Goal: Task Accomplishment & Management: Complete application form

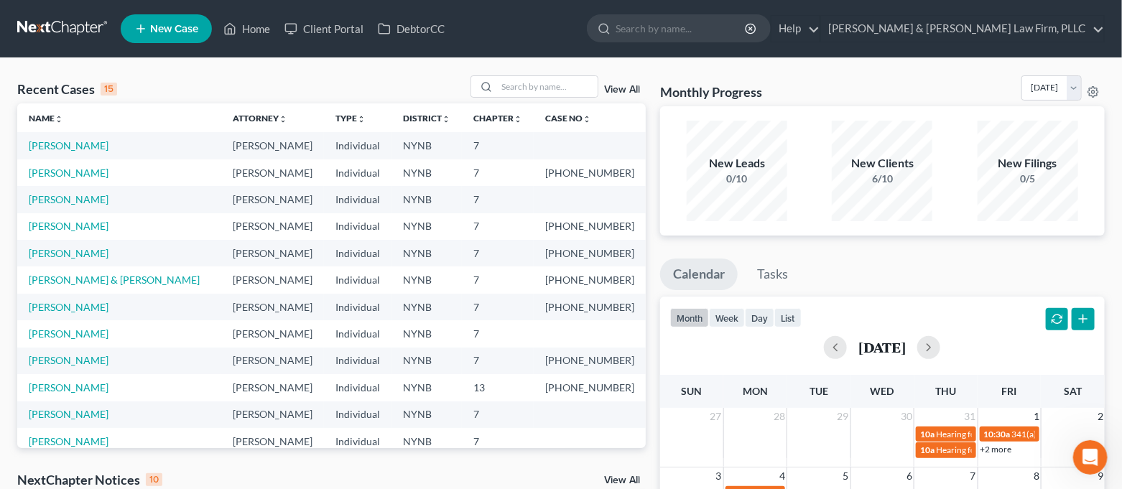
scroll to position [57, 0]
click at [60, 150] on link "[PERSON_NAME]" at bounding box center [69, 145] width 80 height 12
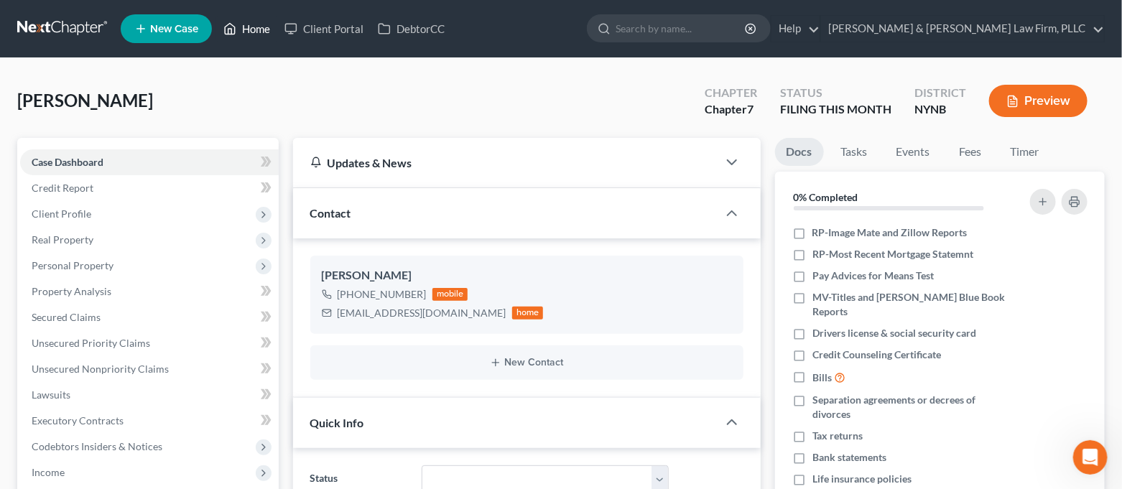
click at [242, 32] on link "Home" at bounding box center [246, 29] width 61 height 26
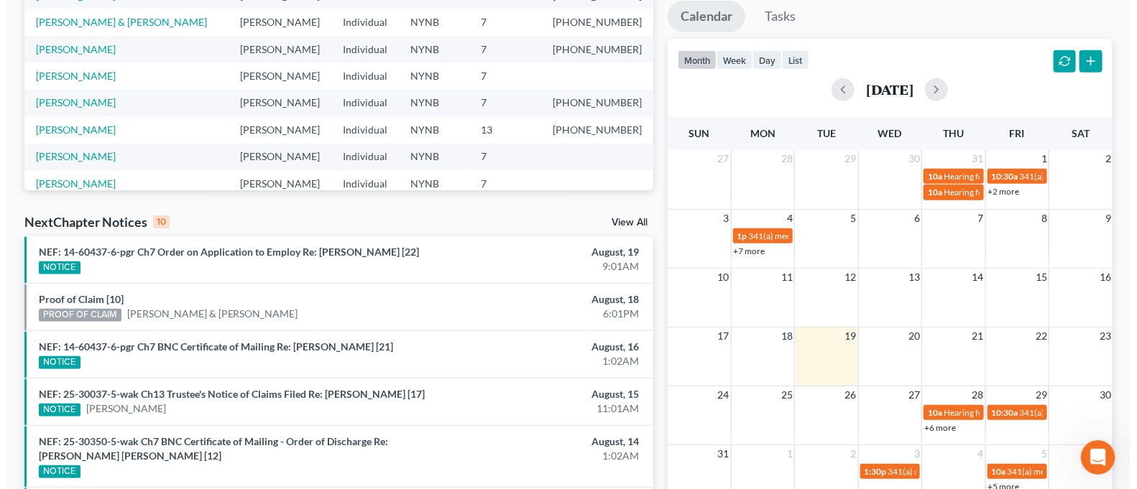
scroll to position [287, 0]
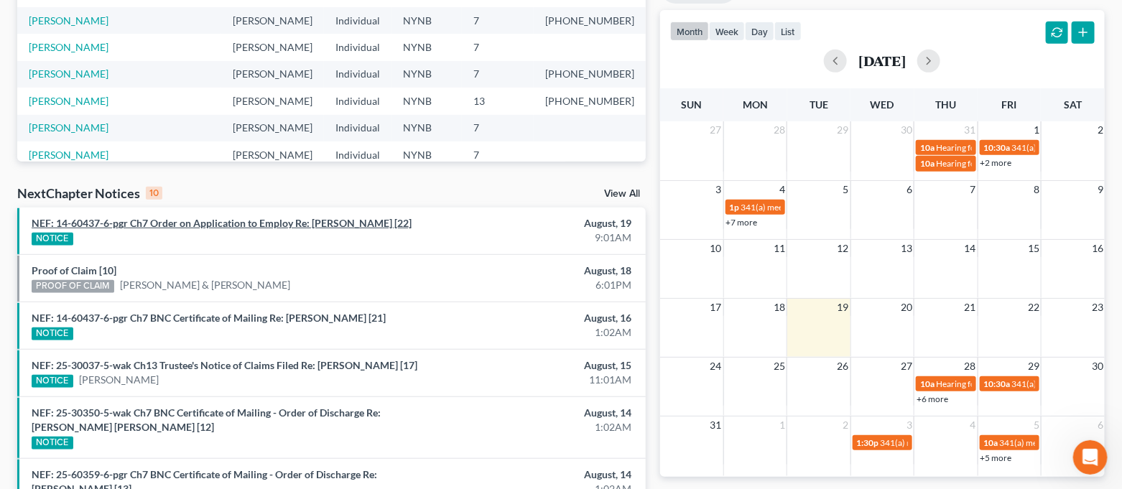
click at [330, 226] on link "NEF: 14-60437-6-pgr Ch7 Order on Application to Employ Re: [PERSON_NAME] [22]" at bounding box center [222, 223] width 380 height 12
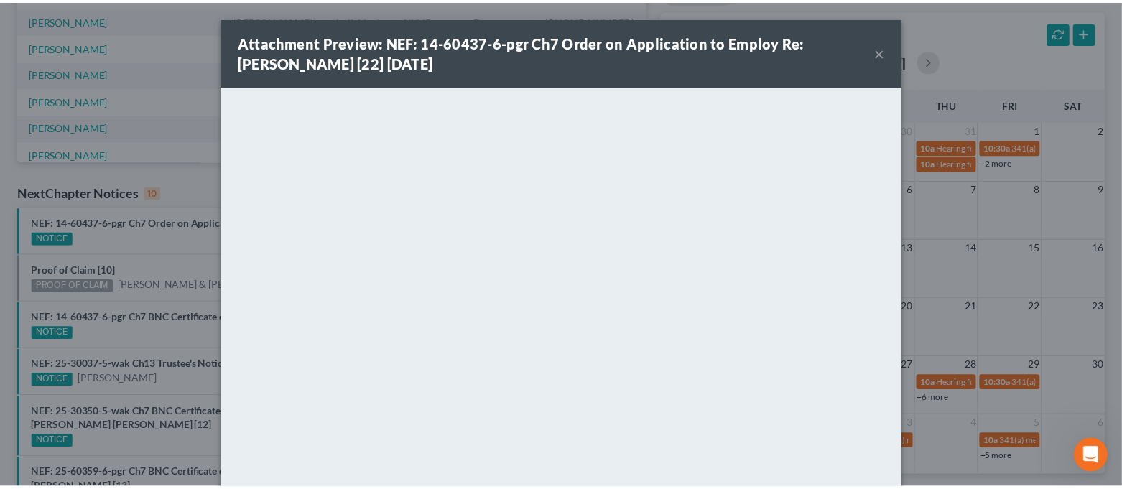
scroll to position [96, 0]
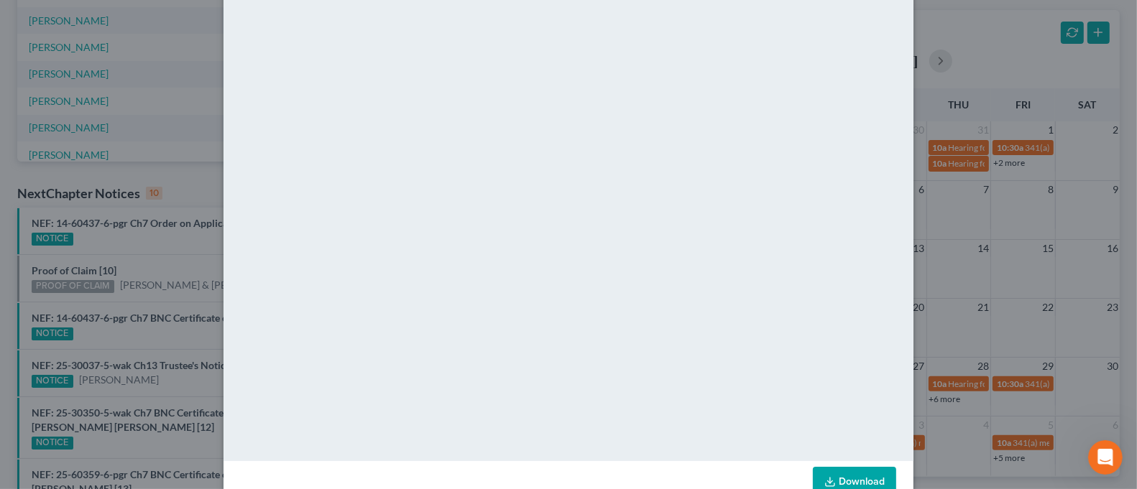
click at [1020, 253] on div "Attachment Preview: NEF: 14-60437-6-pgr Ch7 Order on Application to Employ Re: …" at bounding box center [568, 244] width 1137 height 489
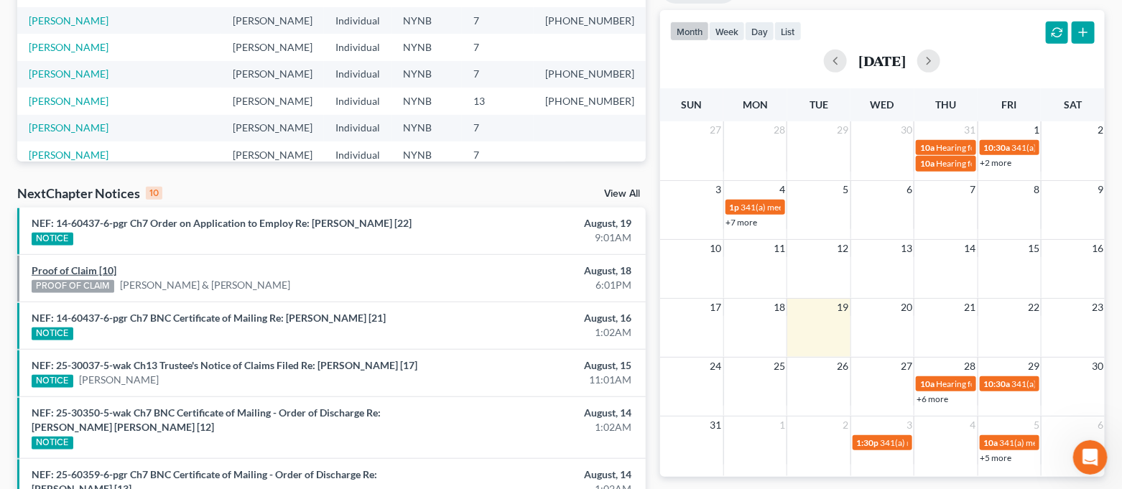
click at [75, 267] on link "Proof of Claim [10]" at bounding box center [74, 270] width 85 height 12
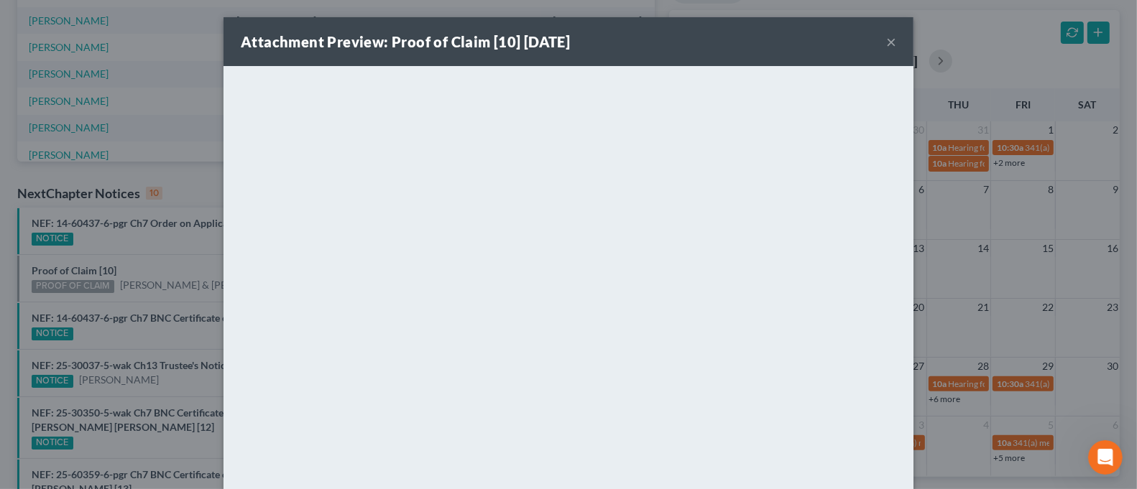
click at [887, 40] on button "×" at bounding box center [891, 41] width 10 height 17
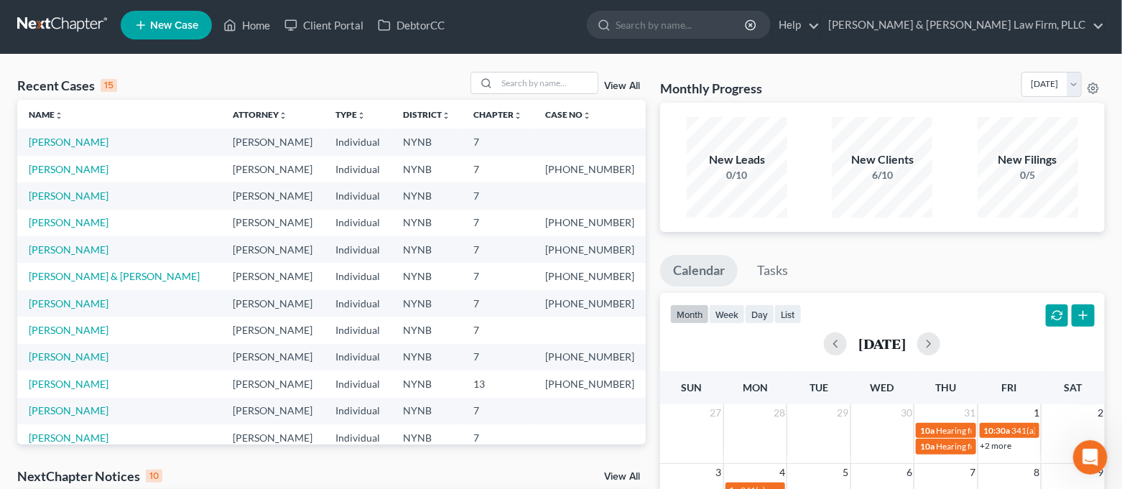
scroll to position [0, 0]
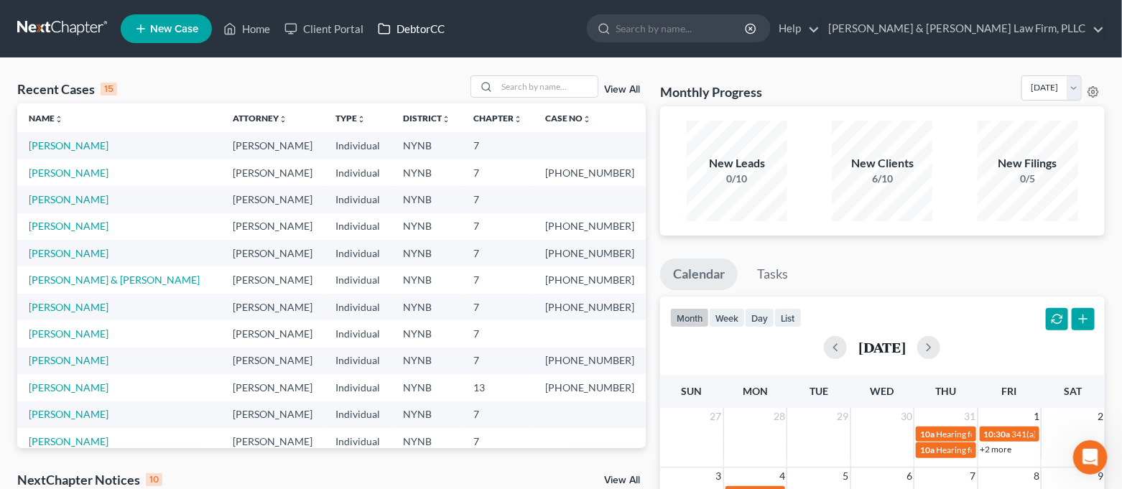
click at [403, 36] on link "DebtorCC" at bounding box center [411, 29] width 81 height 26
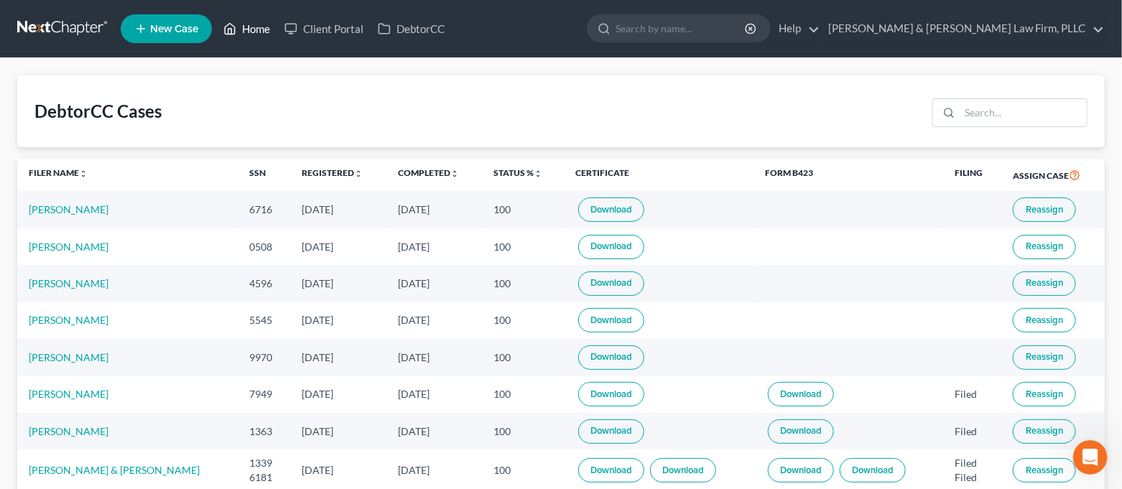
click at [244, 37] on link "Home" at bounding box center [246, 29] width 61 height 26
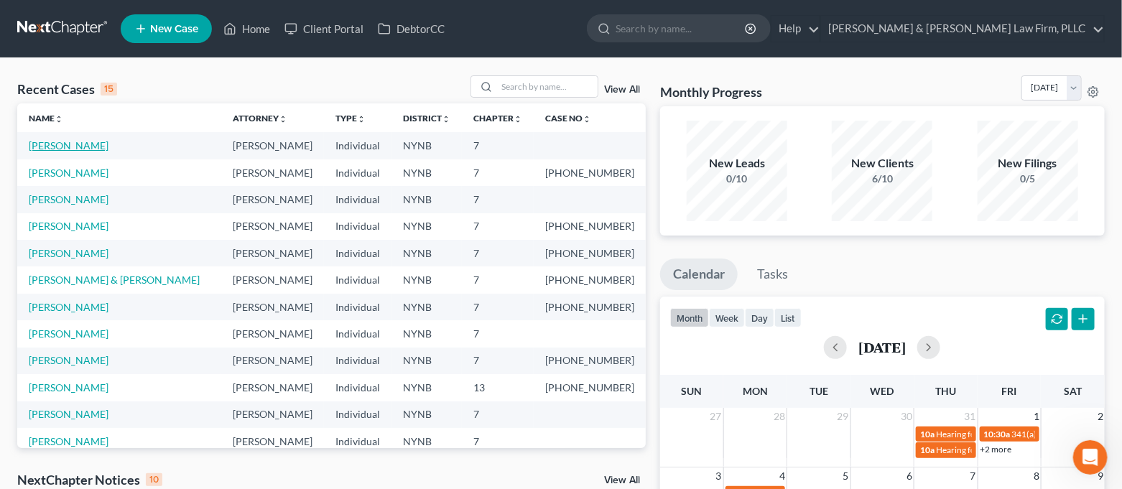
click at [79, 145] on link "[PERSON_NAME]" at bounding box center [69, 145] width 80 height 12
select select "4"
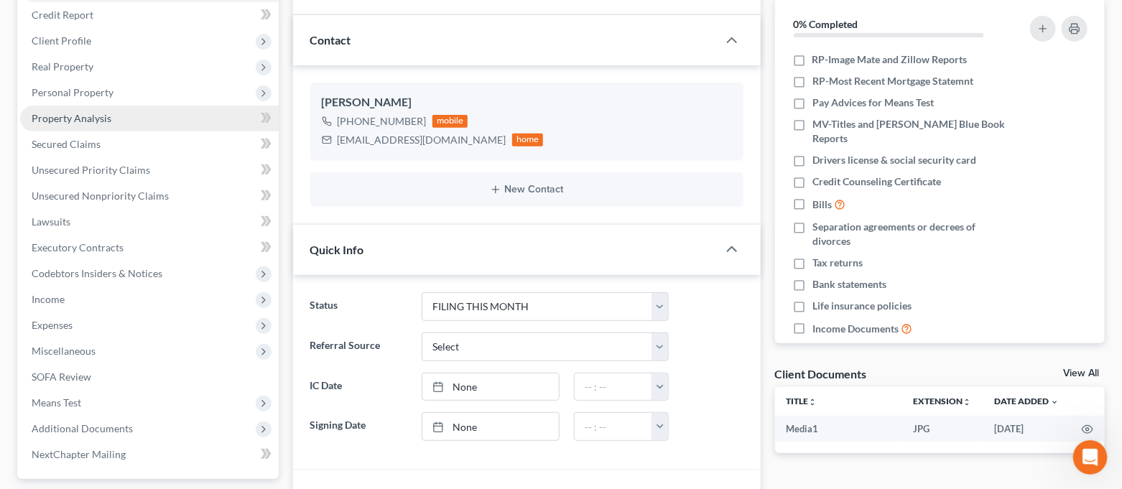
scroll to position [191, 0]
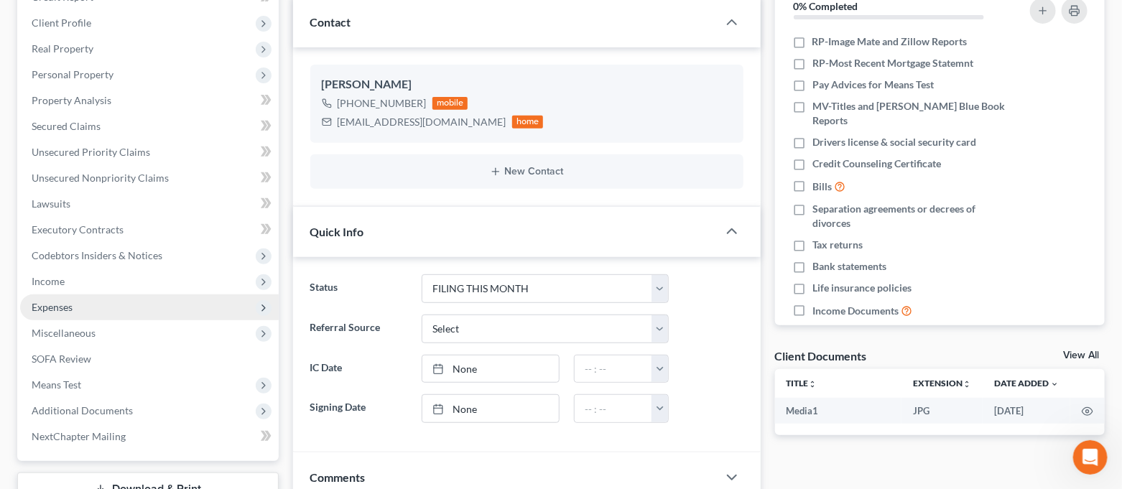
click at [116, 305] on span "Expenses" at bounding box center [149, 308] width 259 height 26
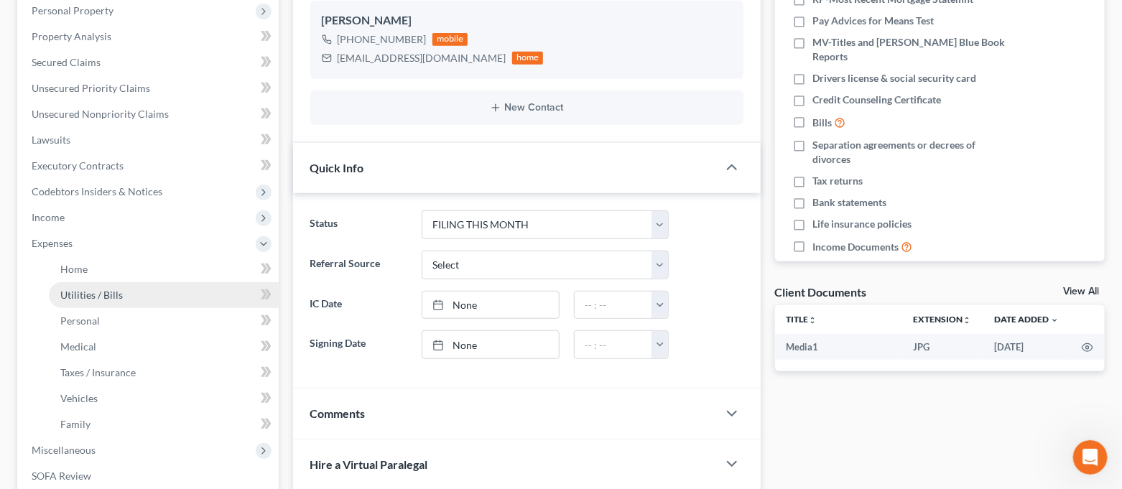
scroll to position [287, 0]
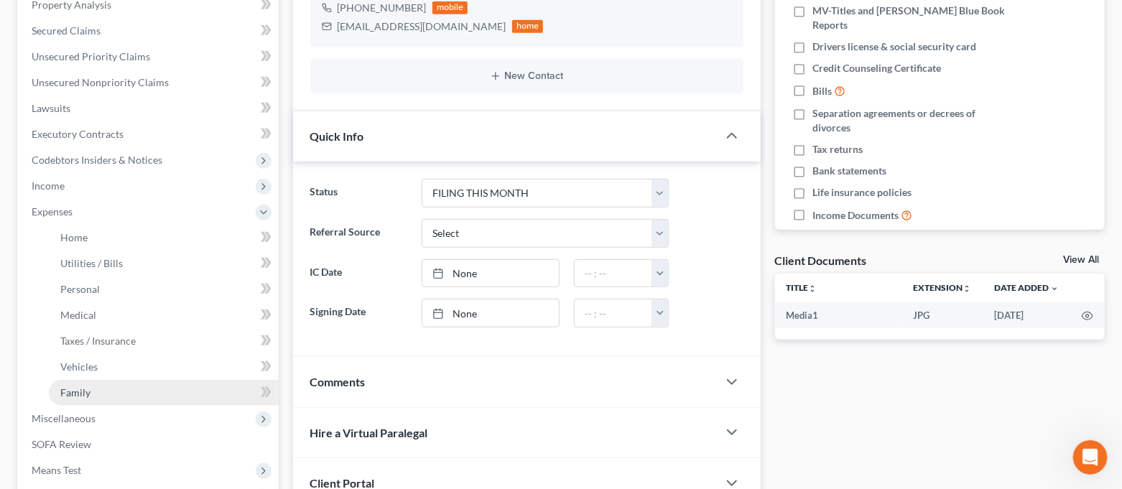
click at [106, 382] on link "Family" at bounding box center [164, 393] width 230 height 26
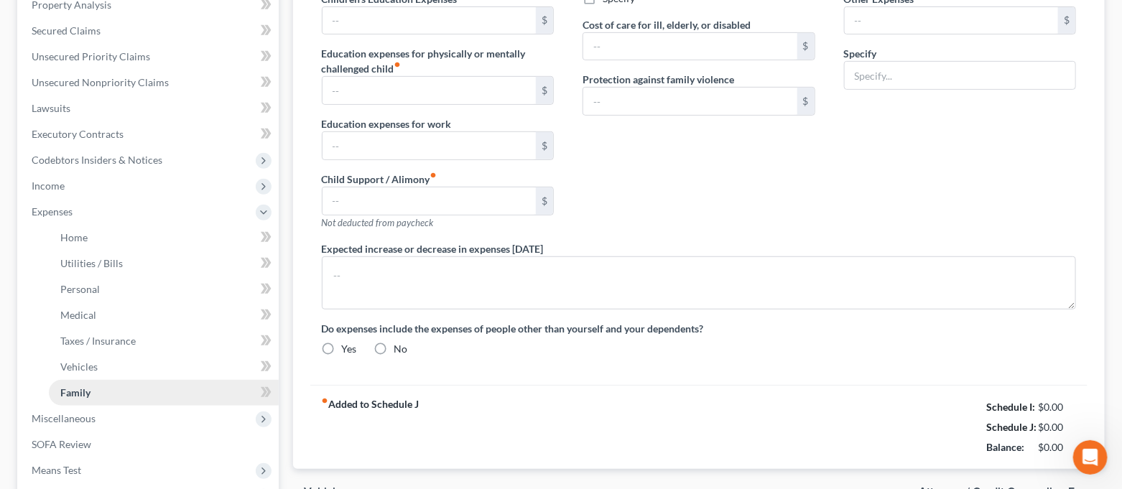
type input "0.00"
type input "1,435.50"
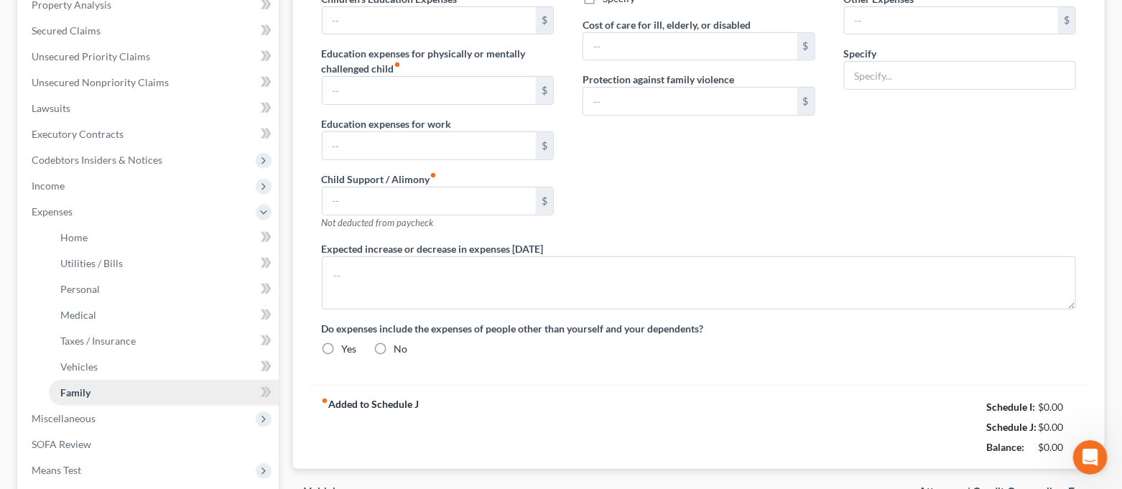
type input "0.00"
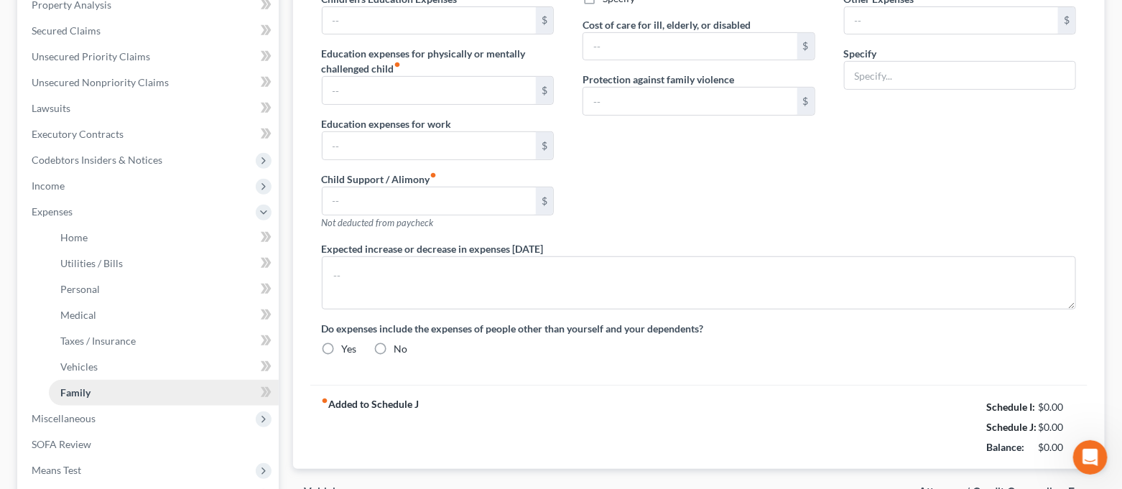
radio input "true"
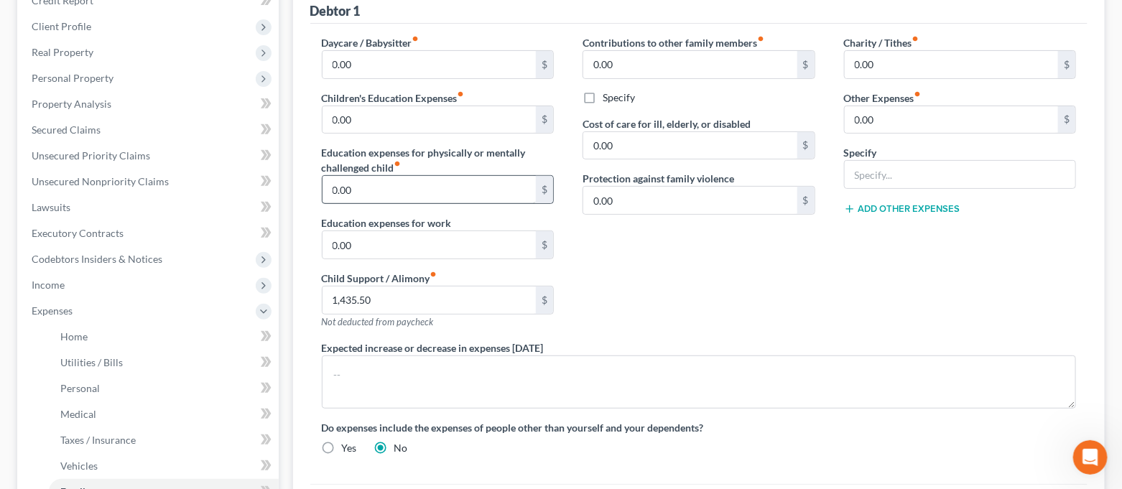
scroll to position [287, 0]
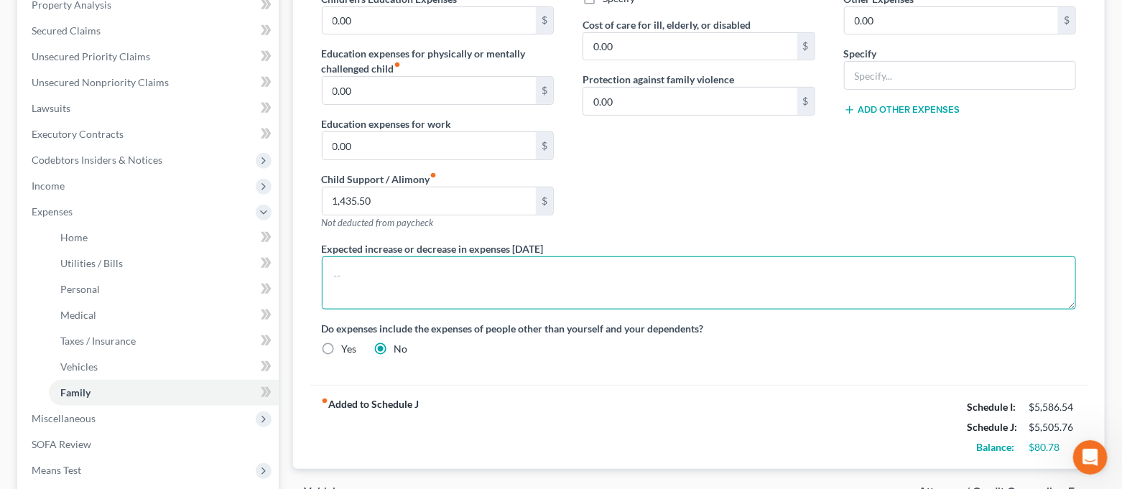
click at [351, 274] on textarea at bounding box center [699, 282] width 755 height 53
type textarea "Debtor expects his expenses to increase once he finds other living arraignments."
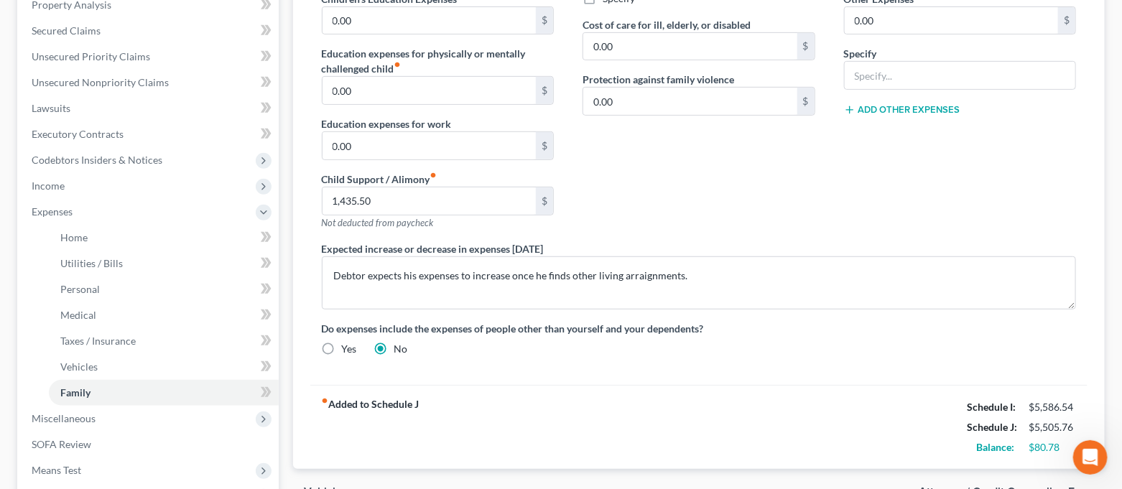
click at [644, 218] on div "Contributions to other family members fiber_manual_record 0.00 $ Specify Cost o…" at bounding box center [699, 88] width 262 height 305
click at [132, 181] on span "Income" at bounding box center [149, 186] width 259 height 26
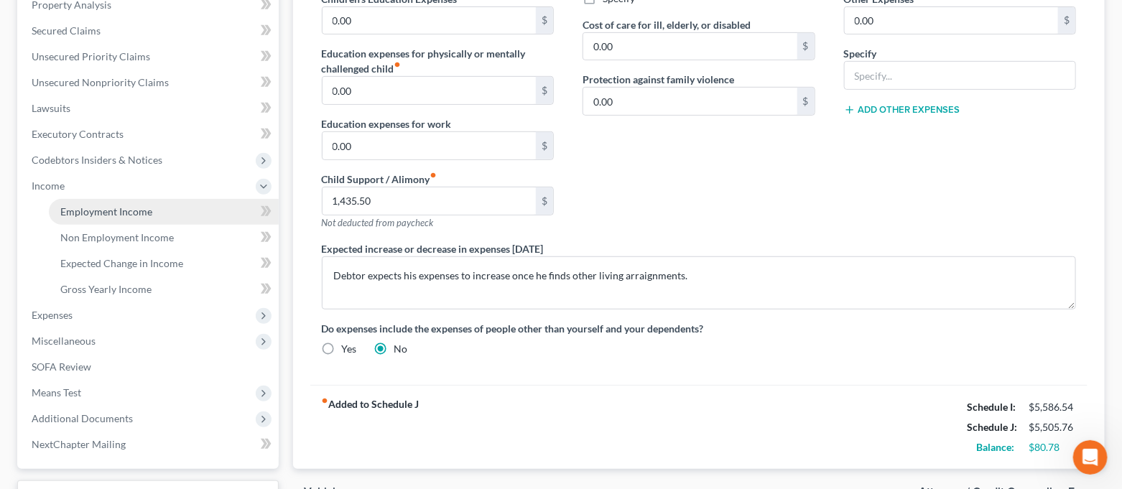
click at [126, 209] on span "Employment Income" at bounding box center [106, 211] width 92 height 12
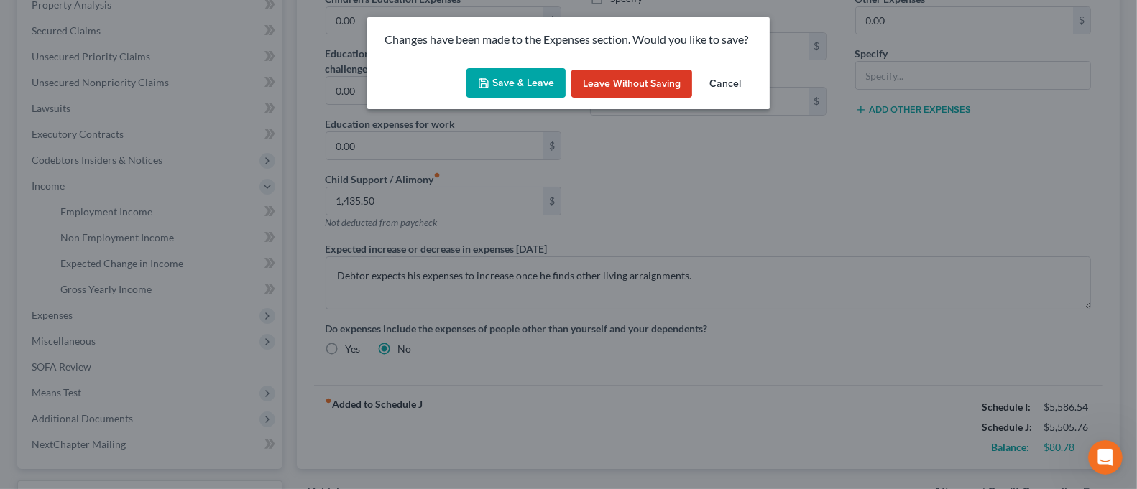
click at [504, 77] on button "Save & Leave" at bounding box center [515, 83] width 99 height 30
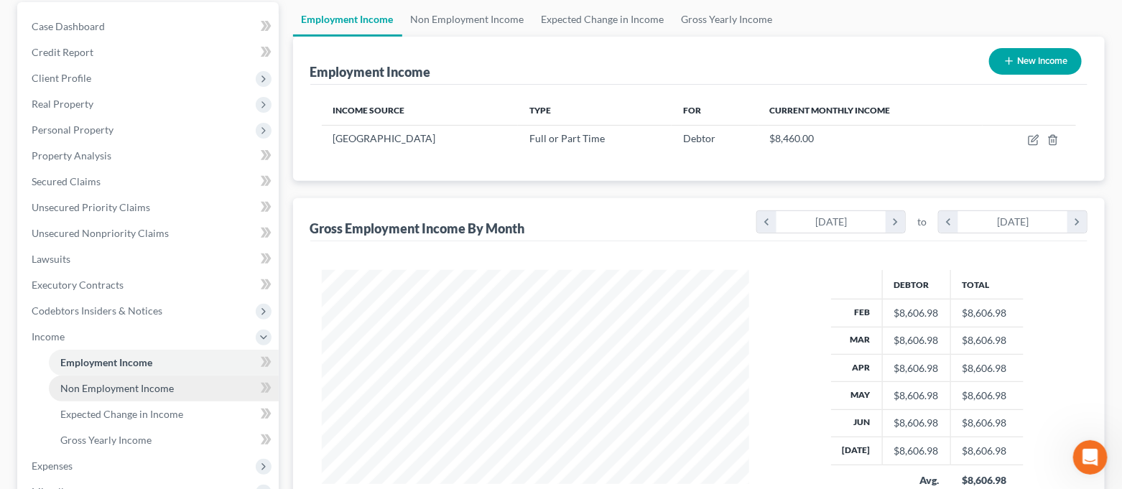
scroll to position [191, 0]
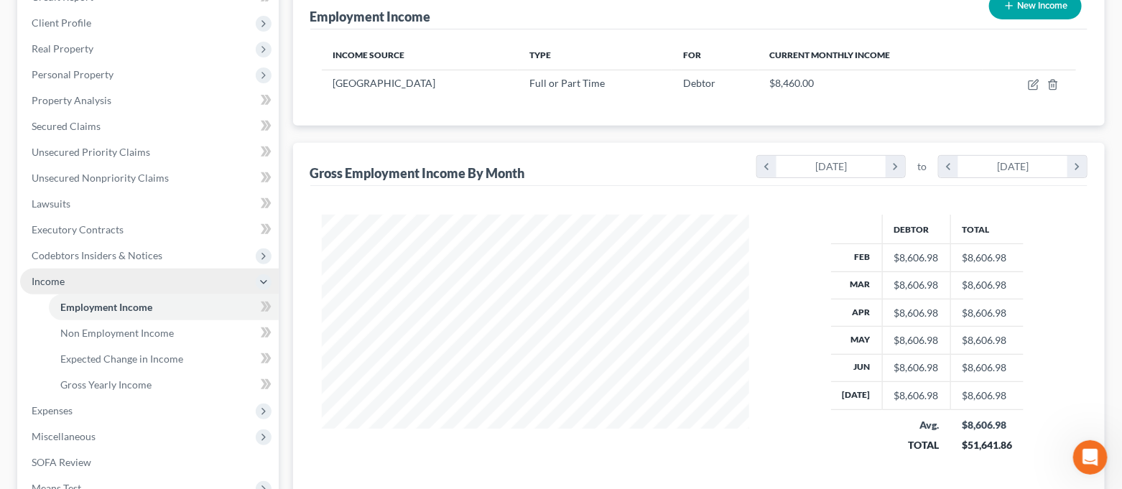
click at [87, 272] on span "Income" at bounding box center [149, 282] width 259 height 26
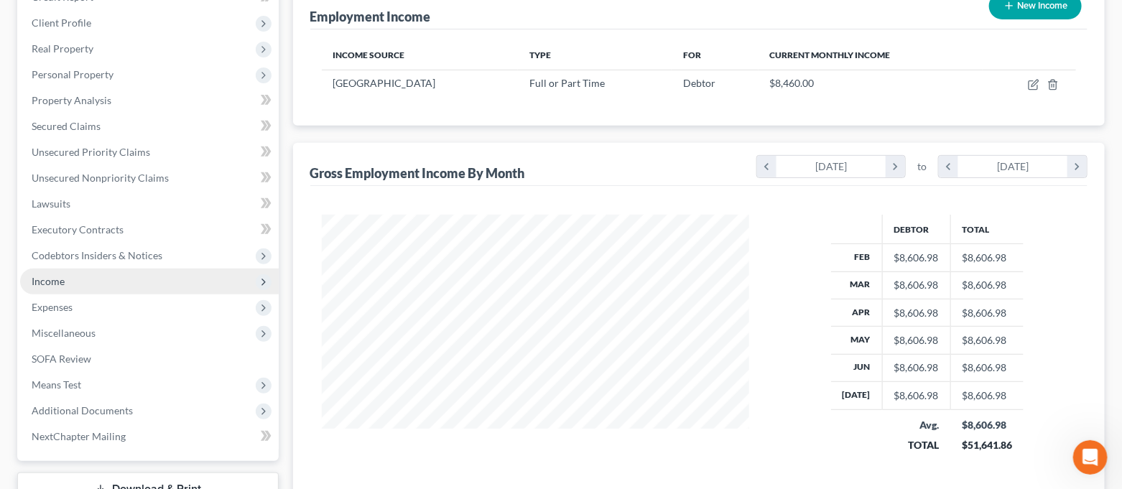
click at [91, 288] on span "Income" at bounding box center [149, 282] width 259 height 26
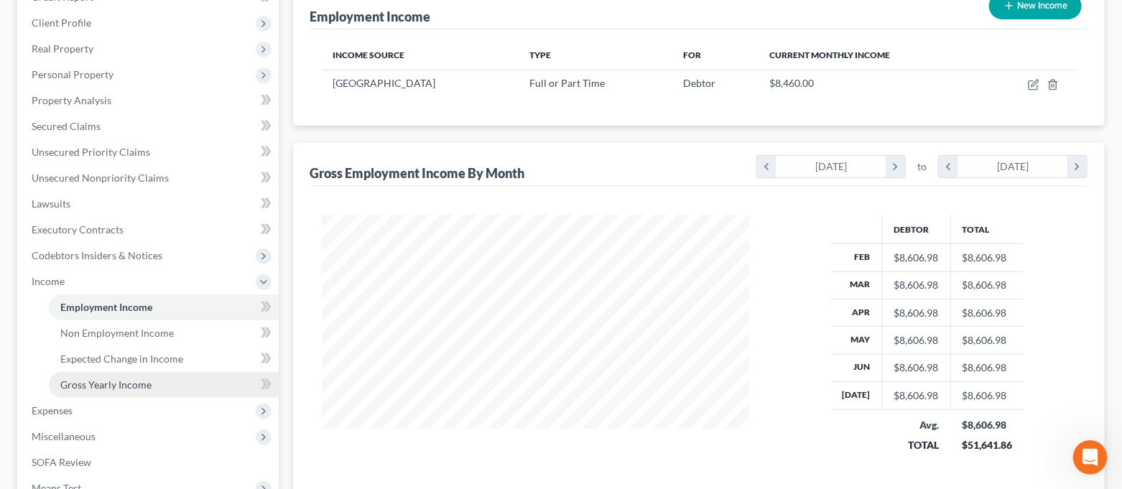
click at [103, 382] on span "Gross Yearly Income" at bounding box center [105, 385] width 91 height 12
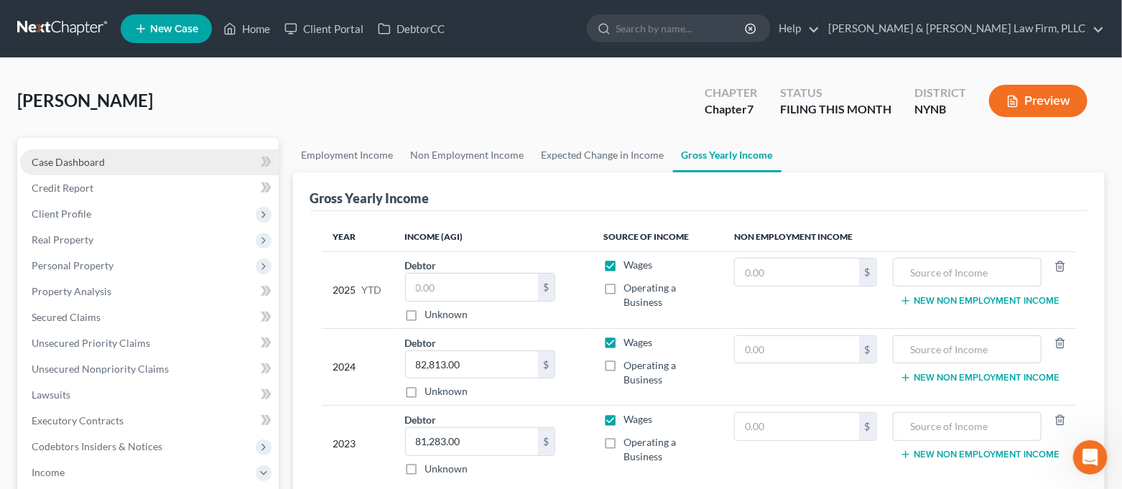
click at [156, 160] on link "Case Dashboard" at bounding box center [149, 162] width 259 height 26
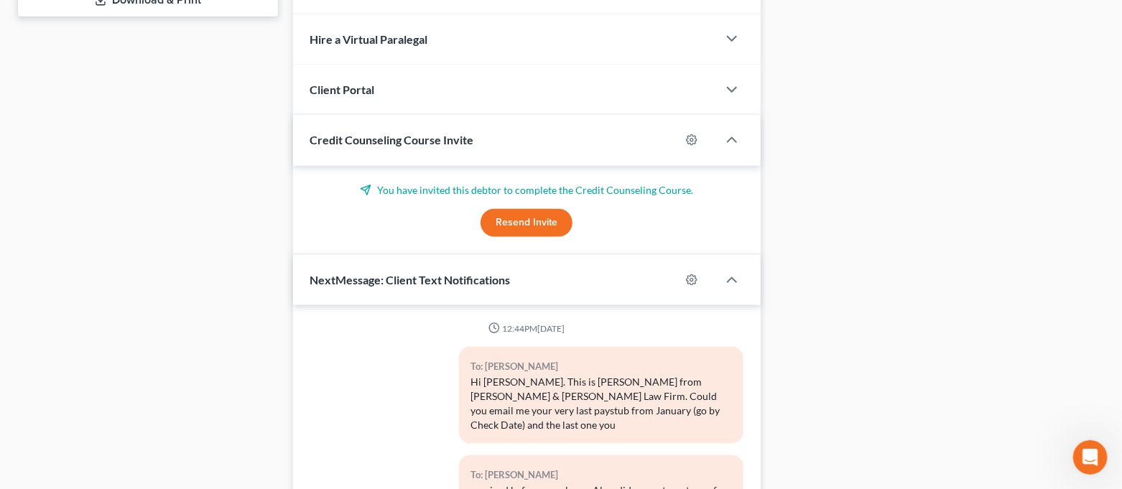
scroll to position [862, 0]
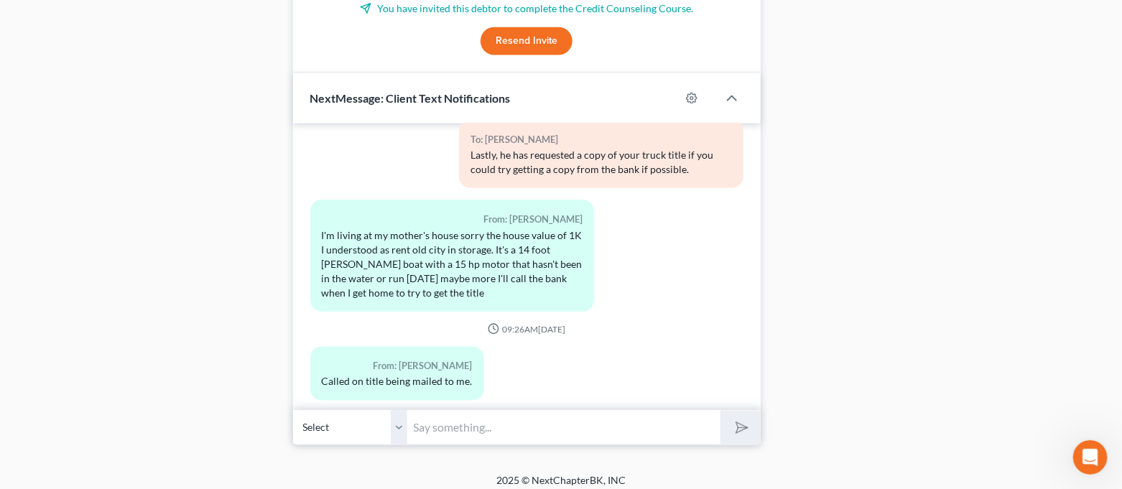
click at [462, 425] on input "text" at bounding box center [564, 427] width 313 height 35
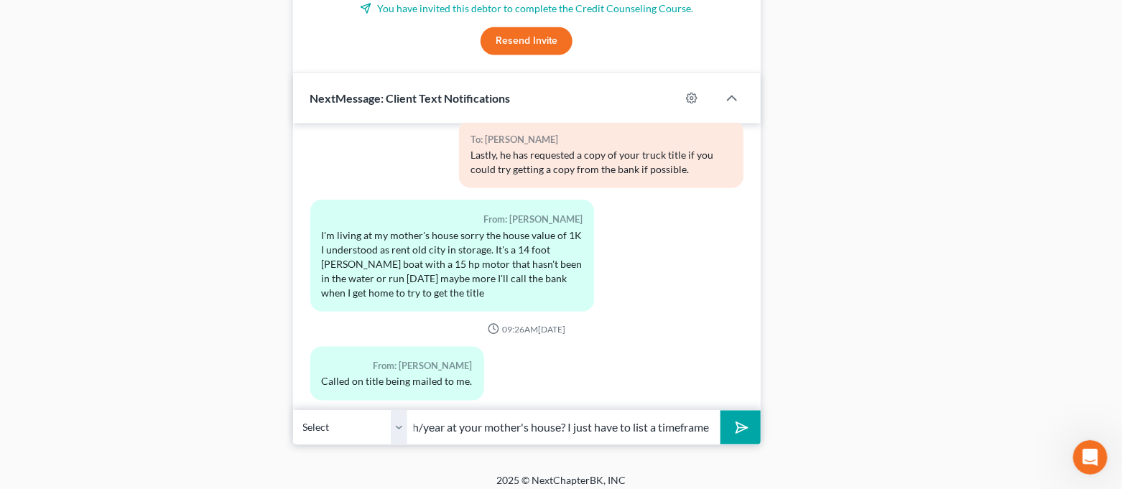
scroll to position [0, 301]
type input "Thank you for the information. When was the move in month/year at your mother's…"
click at [721, 411] on button "submit" at bounding box center [741, 428] width 40 height 34
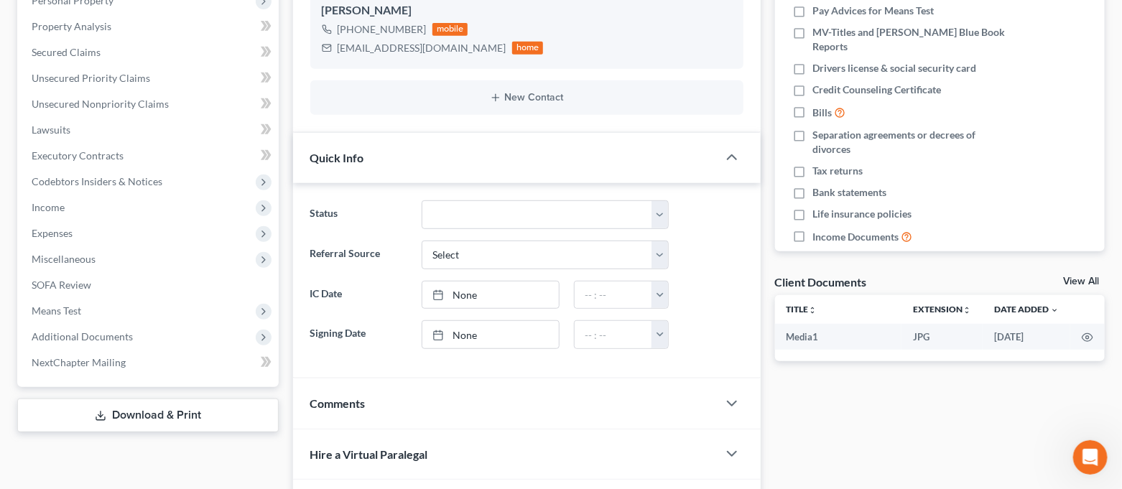
scroll to position [0, 0]
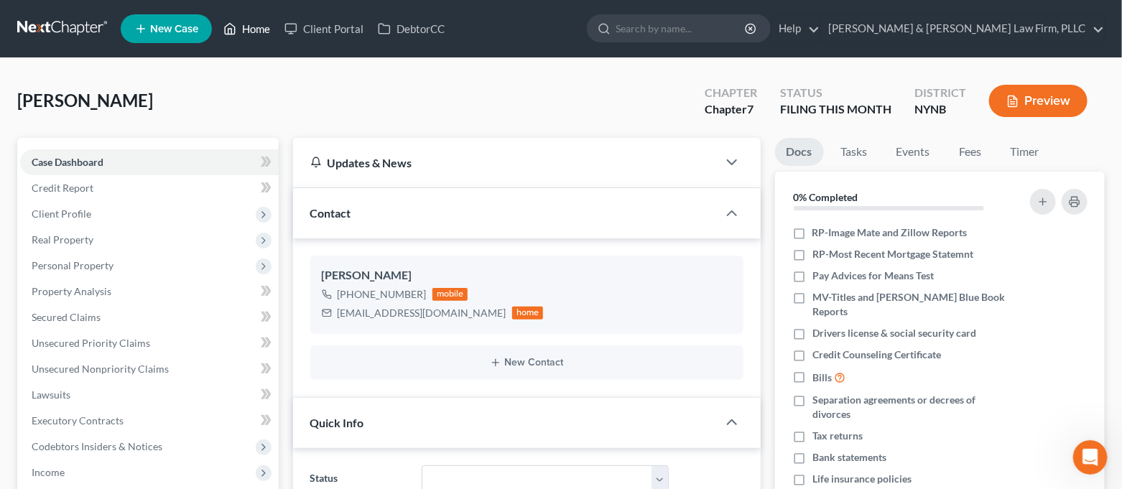
click at [249, 31] on link "Home" at bounding box center [246, 29] width 61 height 26
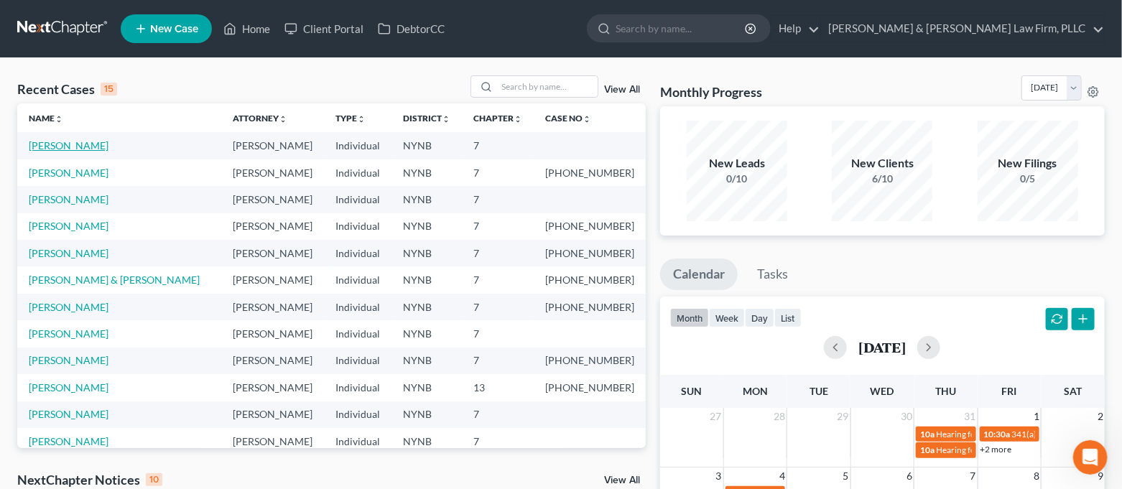
click at [86, 145] on link "[PERSON_NAME]" at bounding box center [69, 145] width 80 height 12
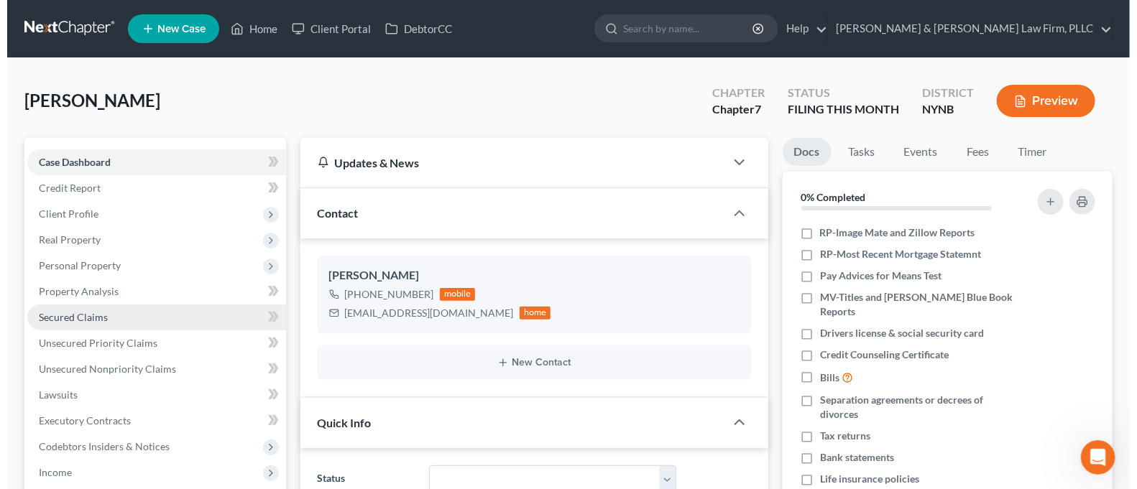
scroll to position [5404, 0]
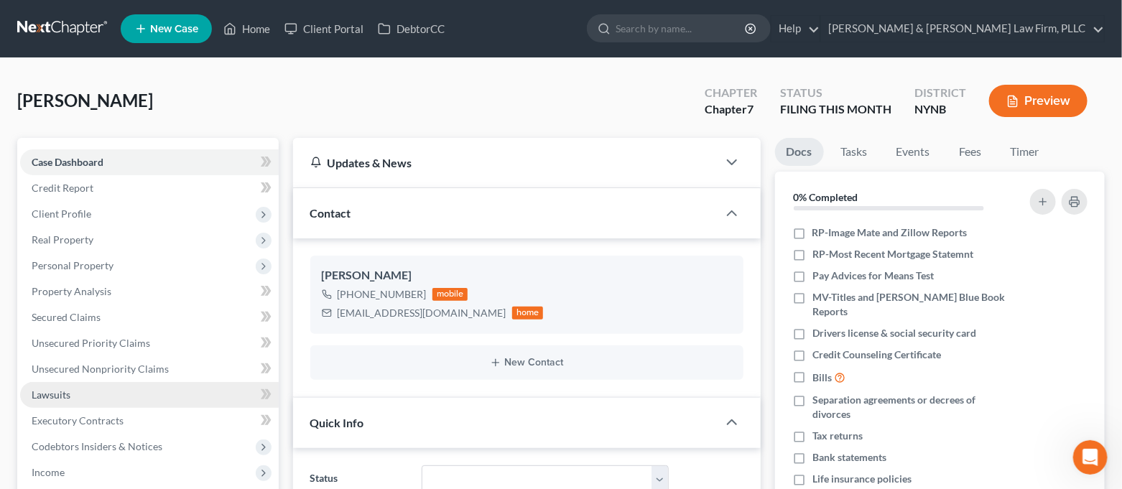
click at [129, 392] on link "Lawsuits" at bounding box center [149, 395] width 259 height 26
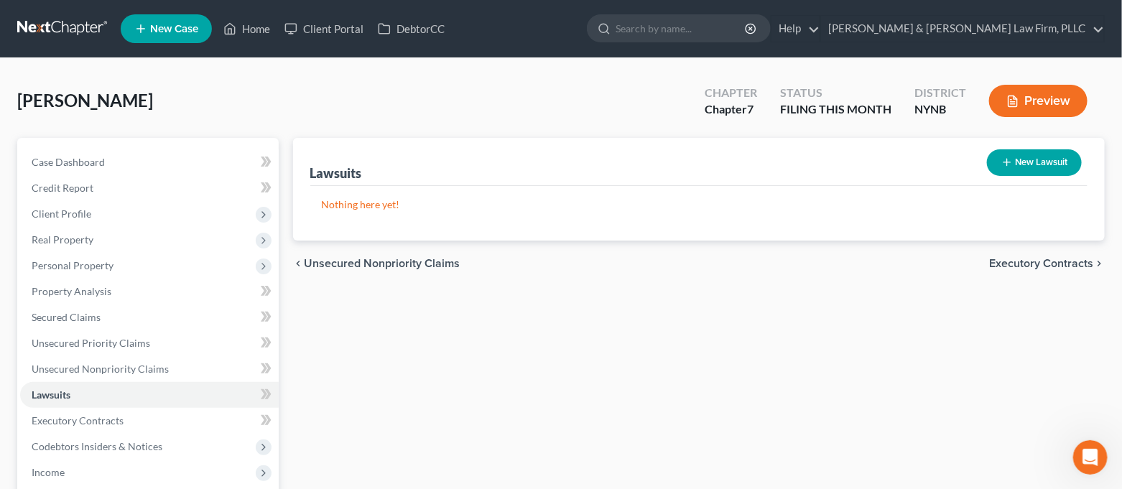
click at [1020, 160] on button "New Lawsuit" at bounding box center [1034, 162] width 95 height 27
select select "0"
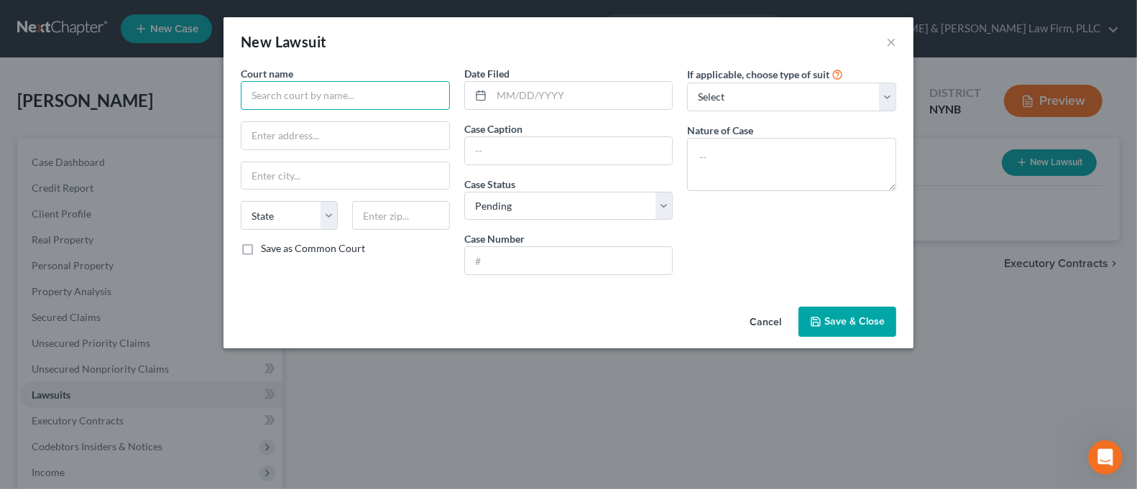
click at [367, 94] on input "text" at bounding box center [345, 95] width 209 height 29
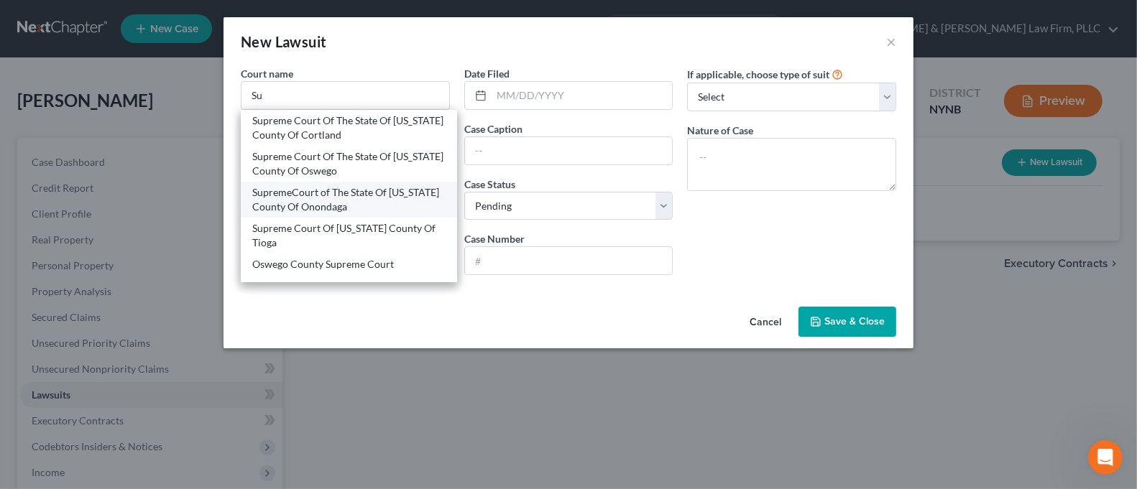
click at [390, 197] on div "SupremeCourt of The State Of [US_STATE] County Of Onondaga" at bounding box center [348, 199] width 193 height 29
type input "SupremeCourt of The State Of [US_STATE] County Of Onondaga"
type input "[STREET_ADDRESS][PERSON_NAME]"
type input "[GEOGRAPHIC_DATA]"
select select "35"
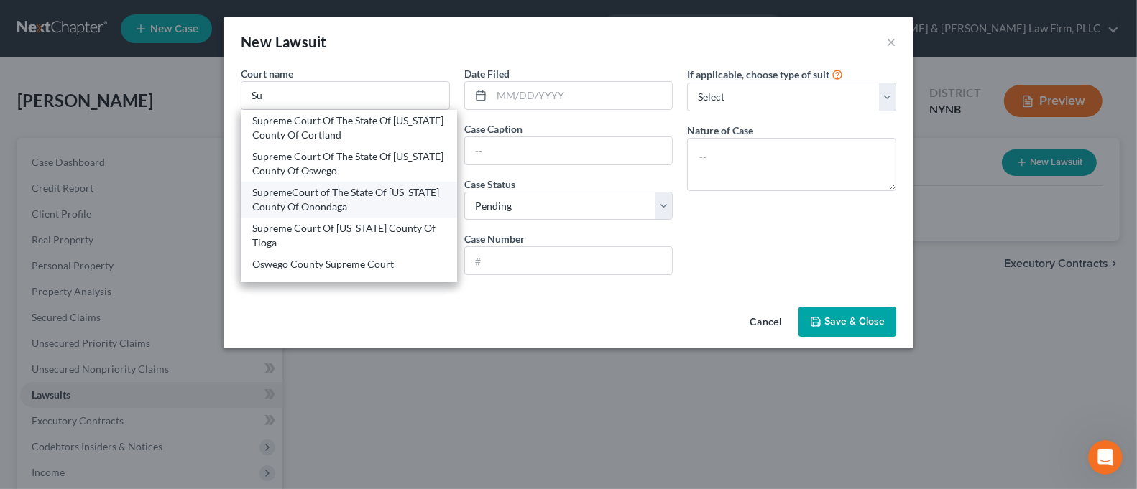
type input "13202"
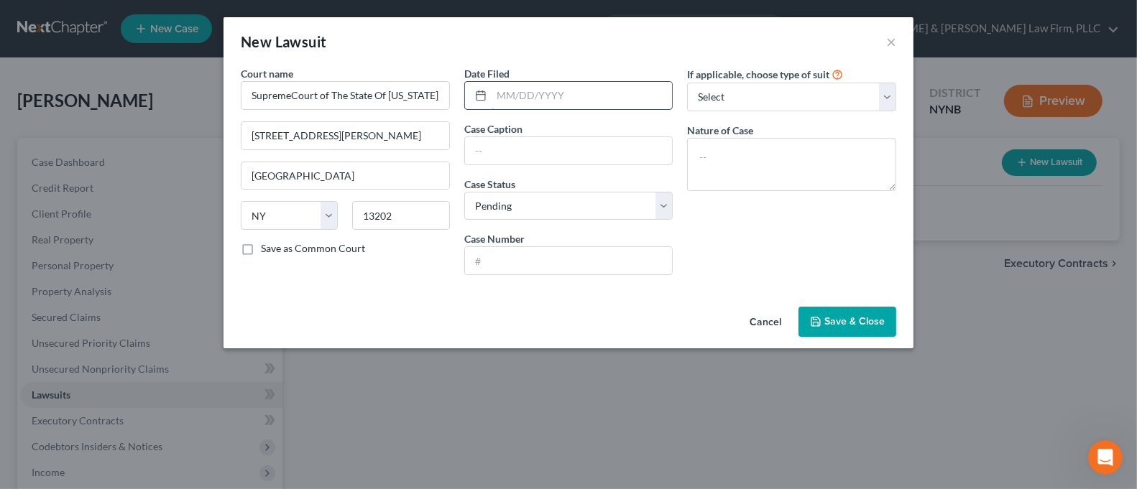
click at [529, 96] on input "text" at bounding box center [581, 95] width 181 height 27
type input "[DATE]"
click at [545, 149] on input "text" at bounding box center [569, 150] width 208 height 27
type input "Income Execution"
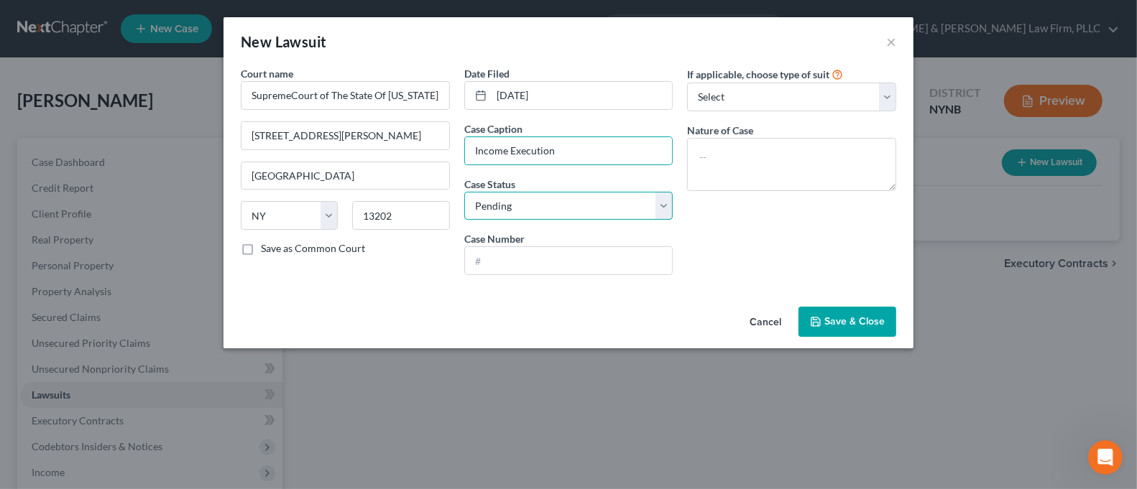
click at [574, 207] on select "Select Pending On Appeal Concluded" at bounding box center [568, 206] width 209 height 29
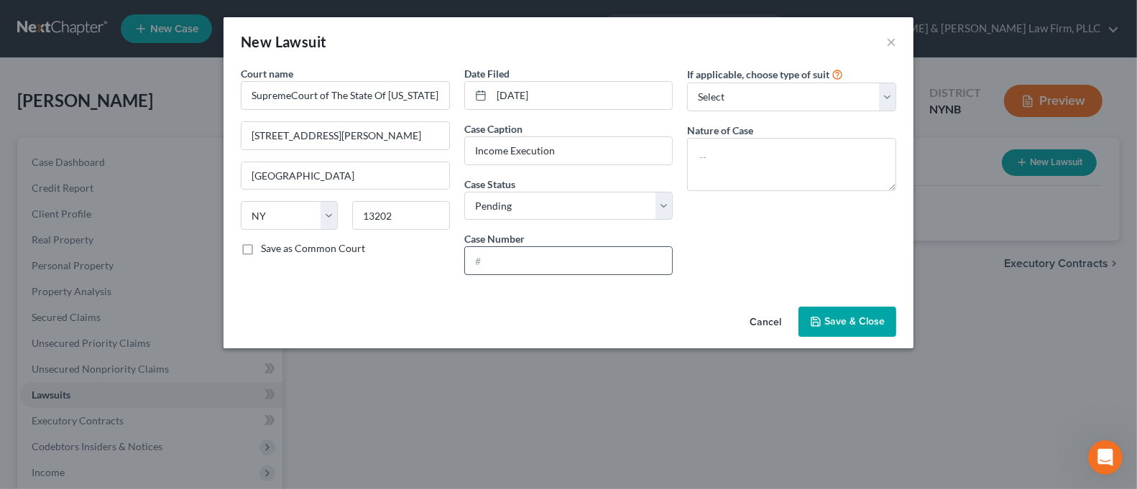
click at [550, 266] on input "text" at bounding box center [569, 260] width 208 height 27
type input "25-027558"
click at [884, 96] on select "Select Repossession Garnishment Foreclosure Attached, Seized, Or Levied Other" at bounding box center [791, 97] width 209 height 29
select select "1"
click at [687, 83] on select "Select Repossession Garnishment Foreclosure Attached, Seized, Or Levied Other" at bounding box center [791, 97] width 209 height 29
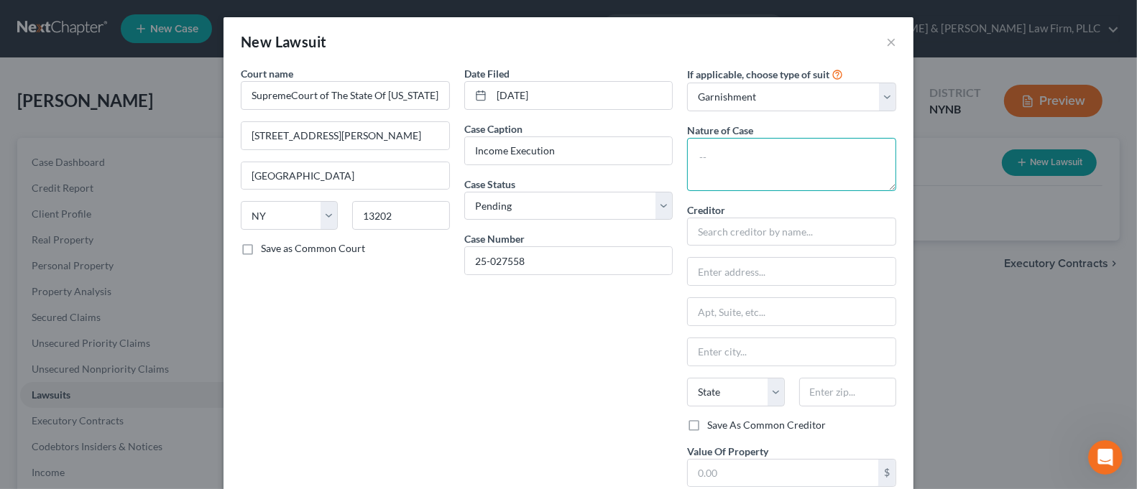
click at [805, 168] on textarea at bounding box center [791, 164] width 209 height 53
drag, startPoint x: 767, startPoint y: 172, endPoint x: 753, endPoint y: 167, distance: 14.5
click at [753, 167] on textarea at bounding box center [791, 164] width 209 height 53
click at [760, 233] on input "text" at bounding box center [791, 232] width 209 height 29
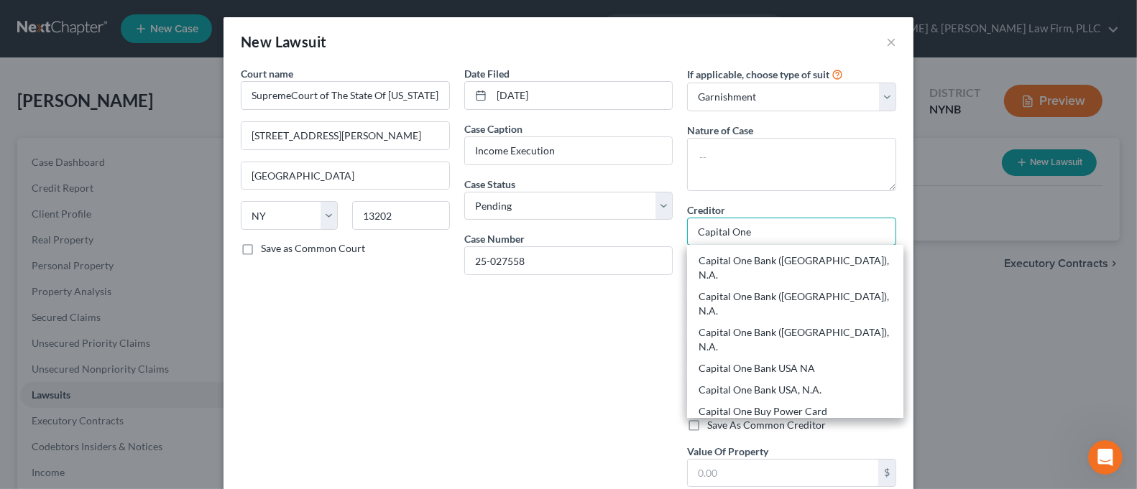
scroll to position [862, 0]
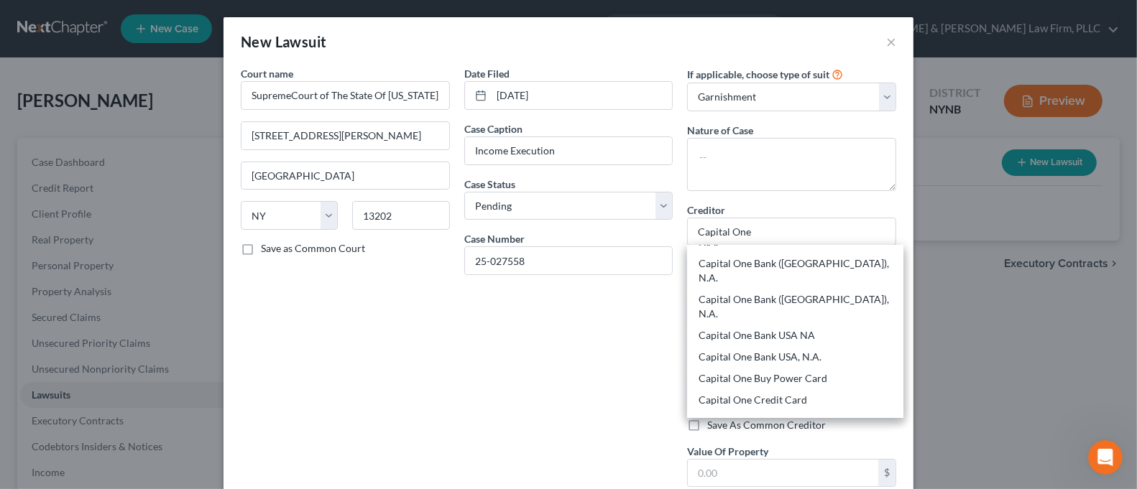
type input "Capital One, N.A."
type input "15000 Capital One Drive"
type input "[GEOGRAPHIC_DATA]"
select select "48"
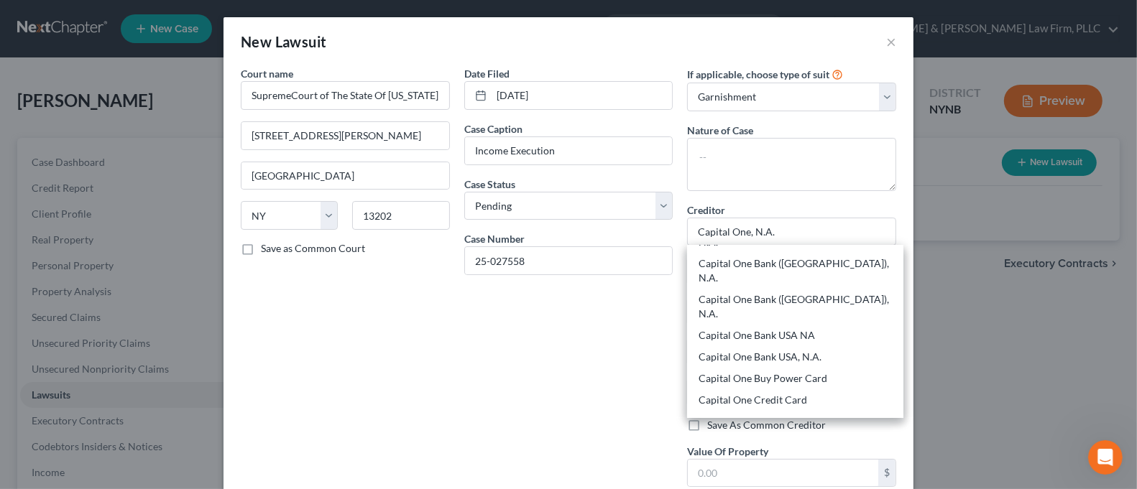
type input "23238"
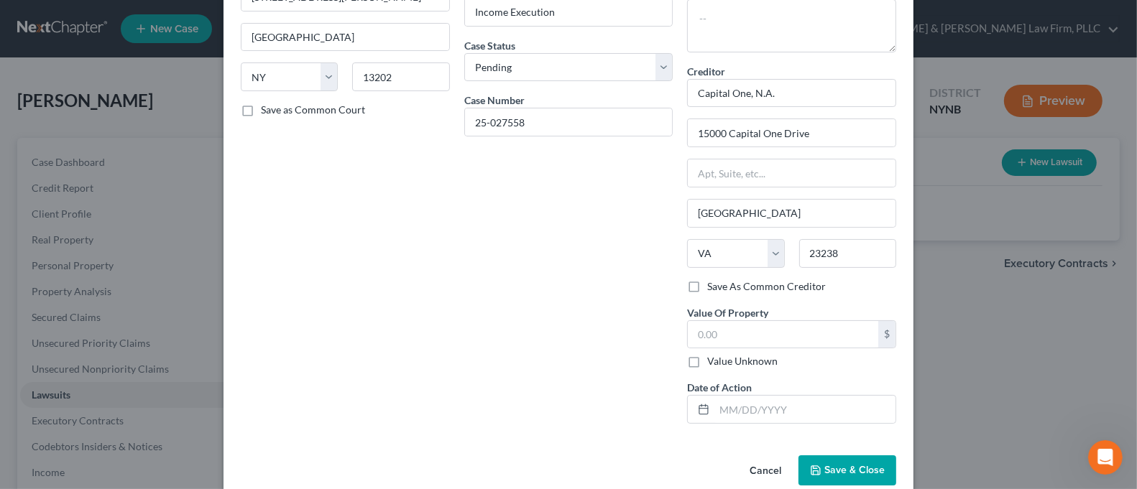
scroll to position [163, 0]
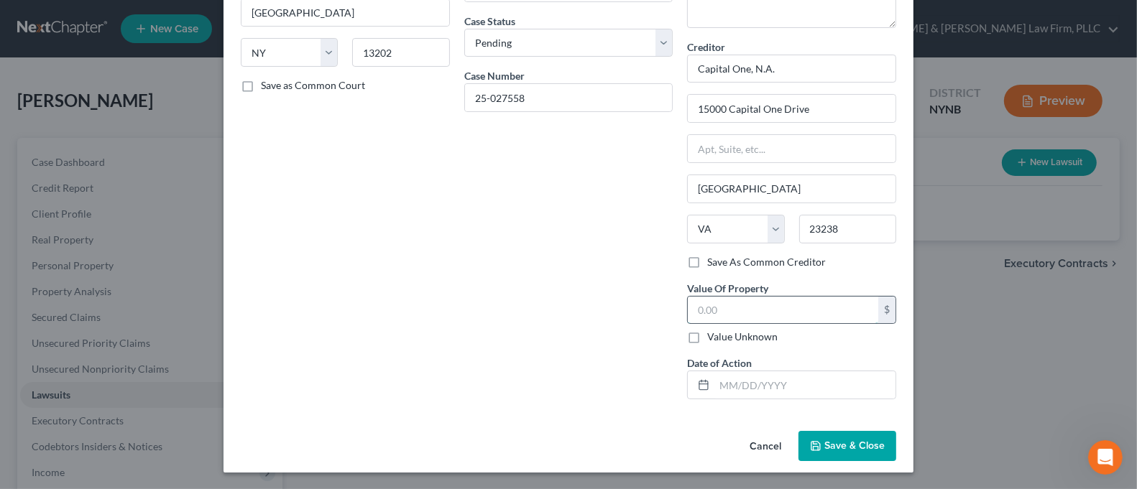
click at [720, 308] on input "text" at bounding box center [783, 310] width 190 height 27
click at [824, 450] on span "Save & Close" at bounding box center [854, 446] width 60 height 12
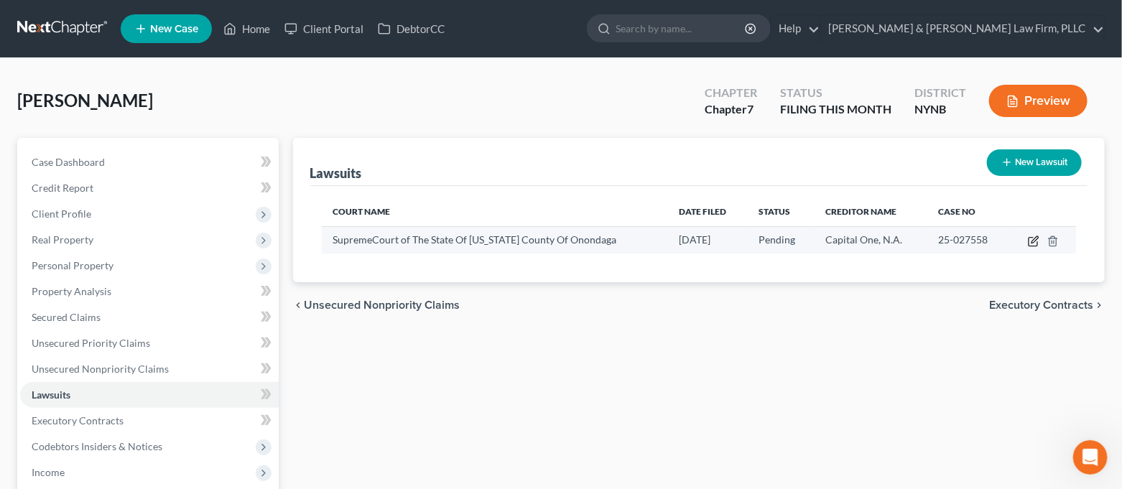
click at [1029, 240] on icon "button" at bounding box center [1033, 241] width 11 height 11
select select "35"
select select "0"
select select "1"
select select "48"
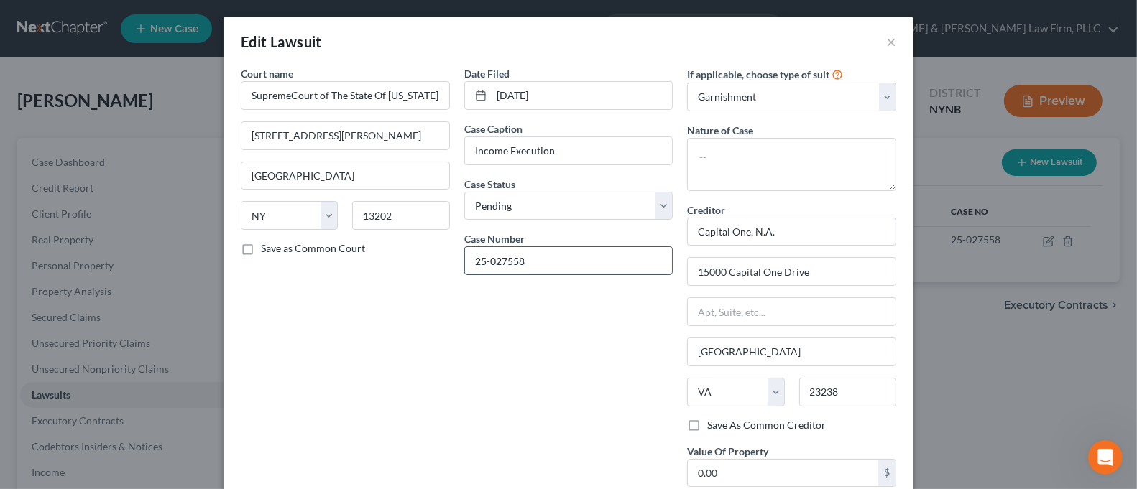
drag, startPoint x: 549, startPoint y: 255, endPoint x: 456, endPoint y: 268, distance: 93.6
click at [464, 268] on div "25-027558" at bounding box center [568, 260] width 209 height 29
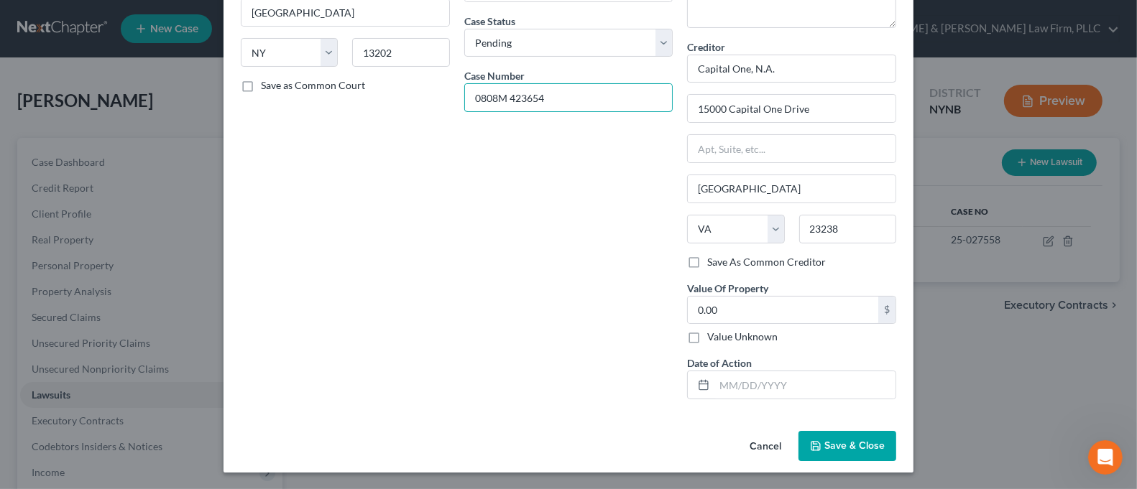
type input "0808M 423654"
click at [824, 443] on span "Save & Close" at bounding box center [854, 446] width 60 height 12
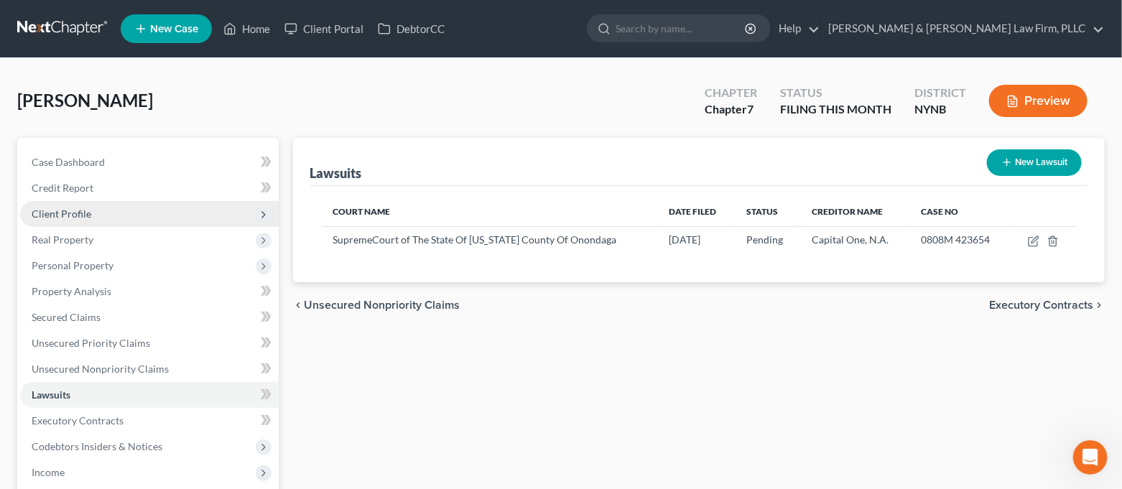
click at [124, 212] on span "Client Profile" at bounding box center [149, 214] width 259 height 26
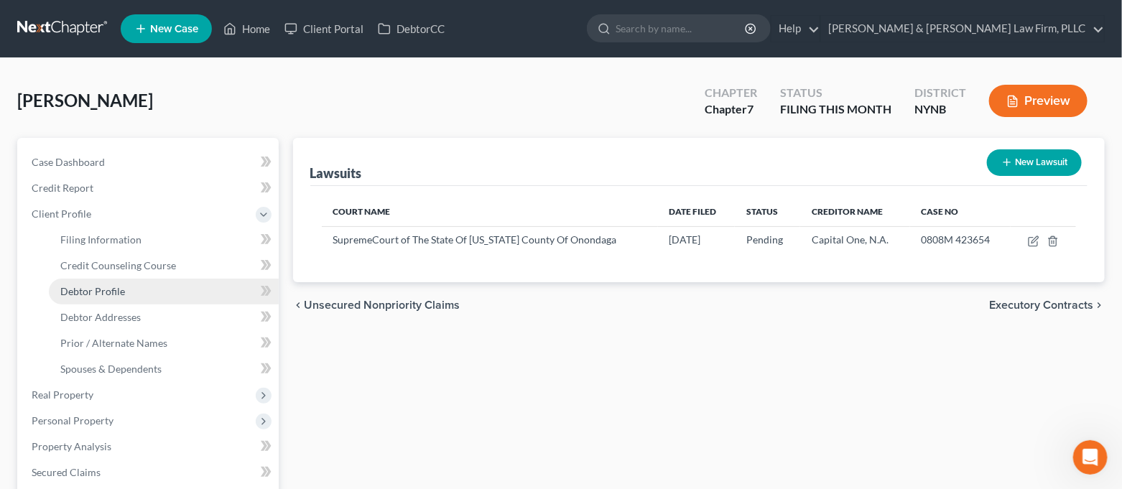
click at [140, 287] on link "Debtor Profile" at bounding box center [164, 292] width 230 height 26
select select "3"
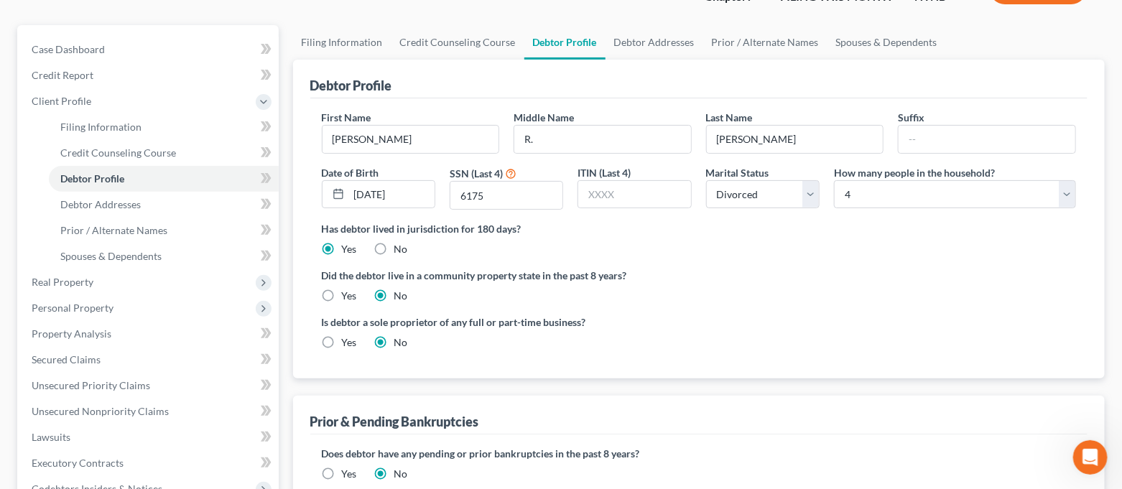
scroll to position [96, 0]
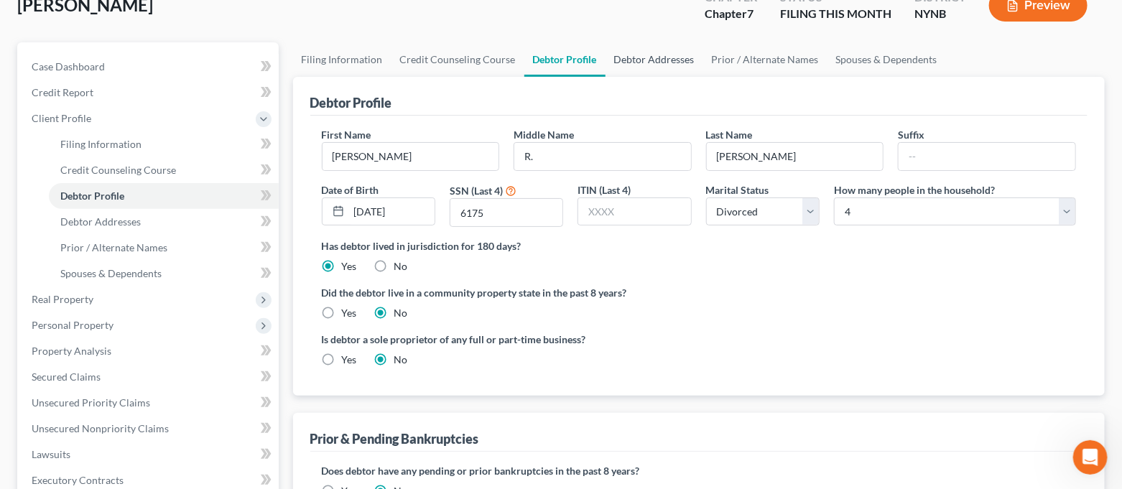
click at [651, 59] on link "Debtor Addresses" at bounding box center [655, 59] width 98 height 34
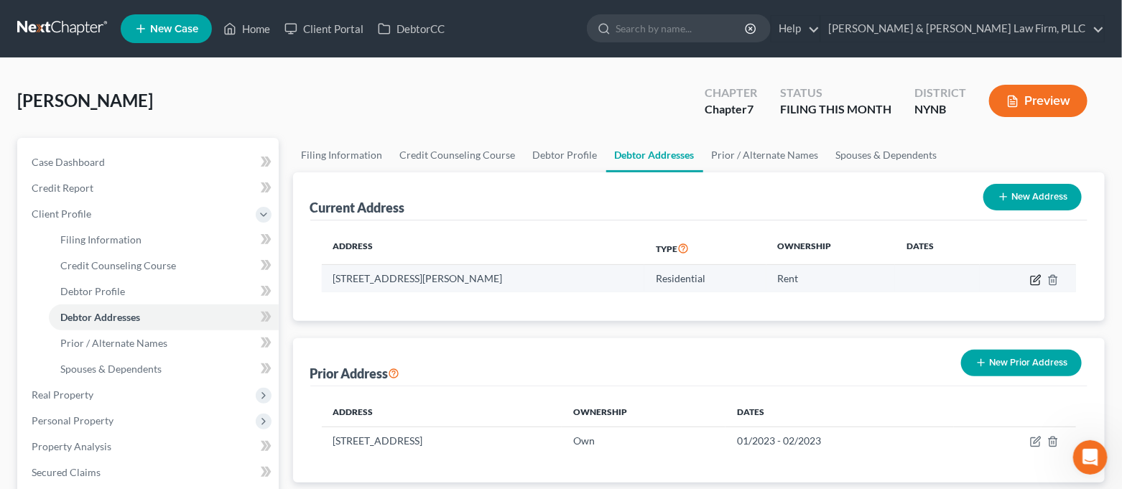
click at [1032, 279] on icon "button" at bounding box center [1035, 280] width 9 height 9
select select "35"
select select "0"
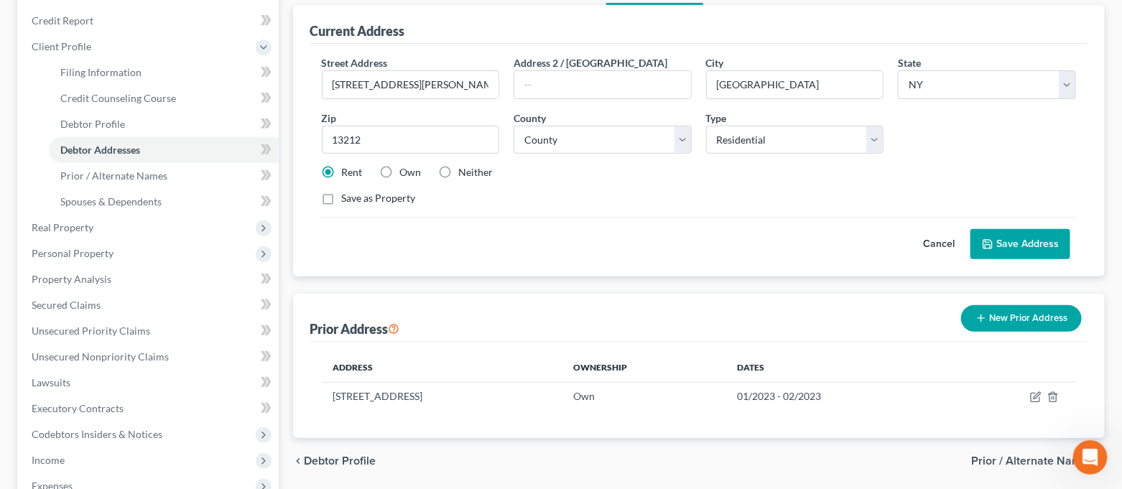
scroll to position [191, 0]
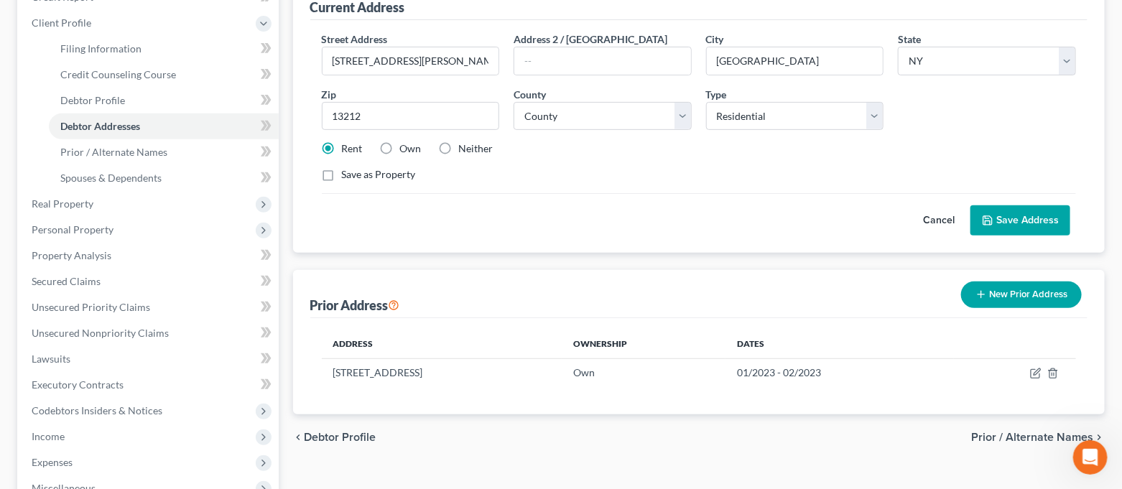
click at [1017, 226] on button "Save Address" at bounding box center [1021, 220] width 100 height 30
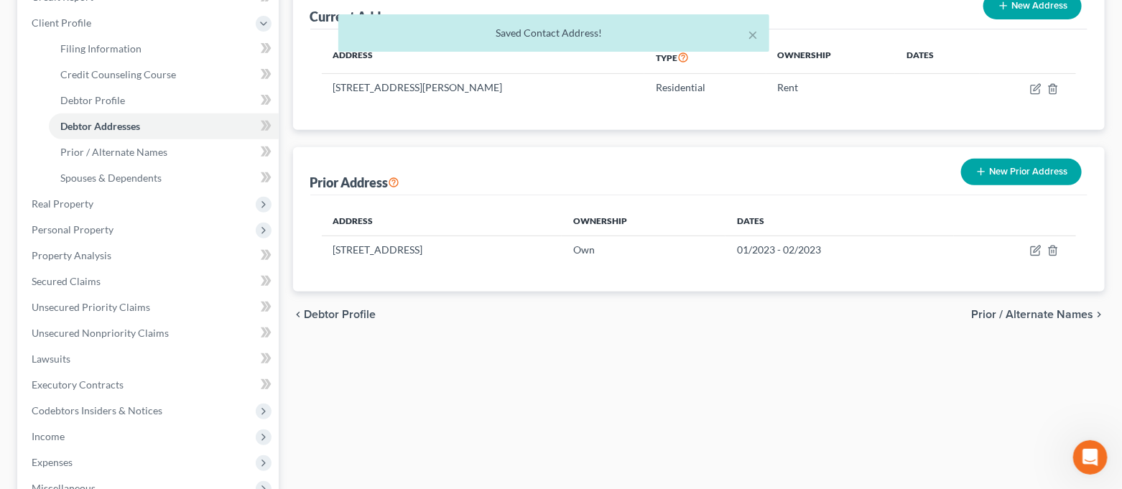
click at [1027, 164] on button "New Prior Address" at bounding box center [1021, 172] width 121 height 27
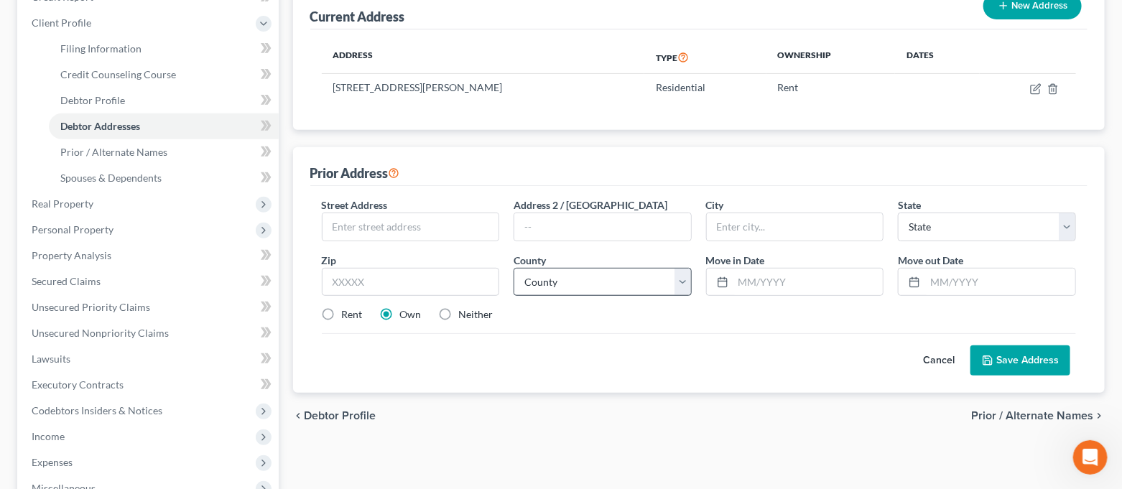
scroll to position [0, 0]
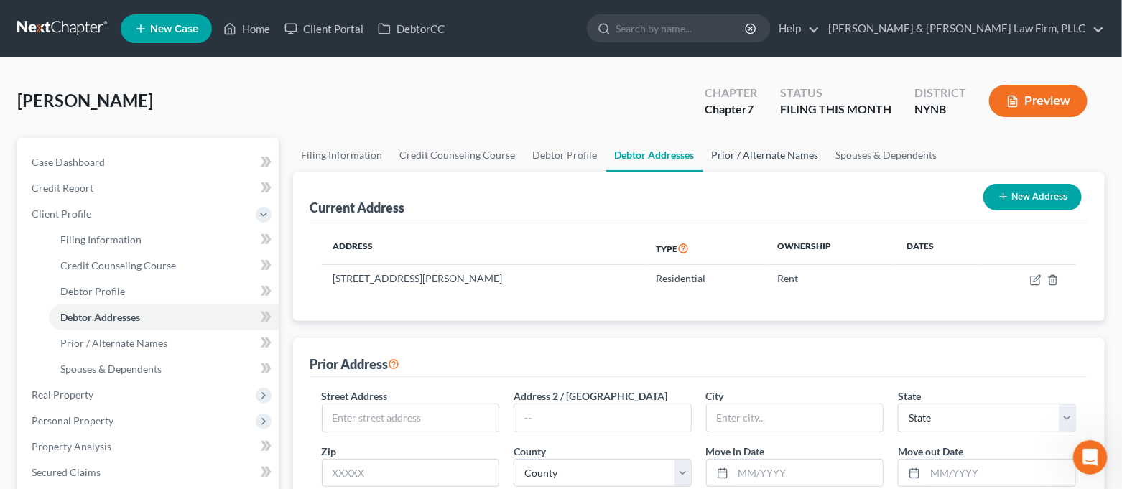
click at [742, 155] on link "Prior / Alternate Names" at bounding box center [765, 155] width 124 height 34
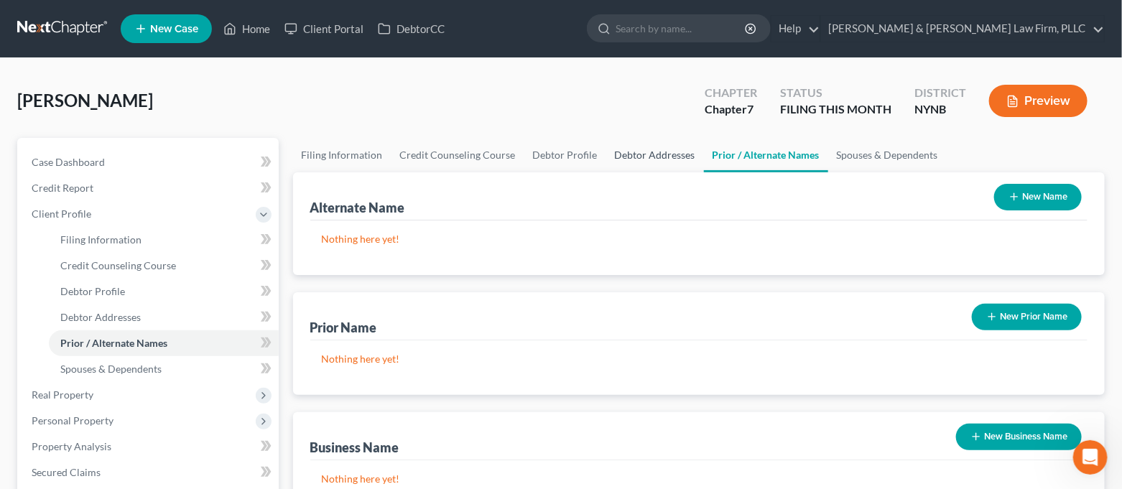
click at [685, 153] on link "Debtor Addresses" at bounding box center [655, 155] width 98 height 34
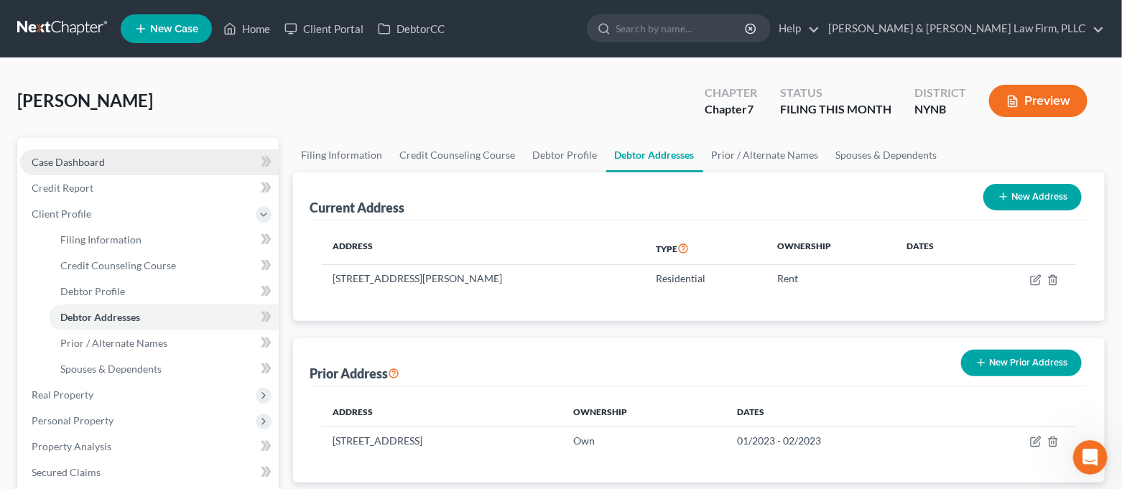
click at [116, 156] on link "Case Dashboard" at bounding box center [149, 162] width 259 height 26
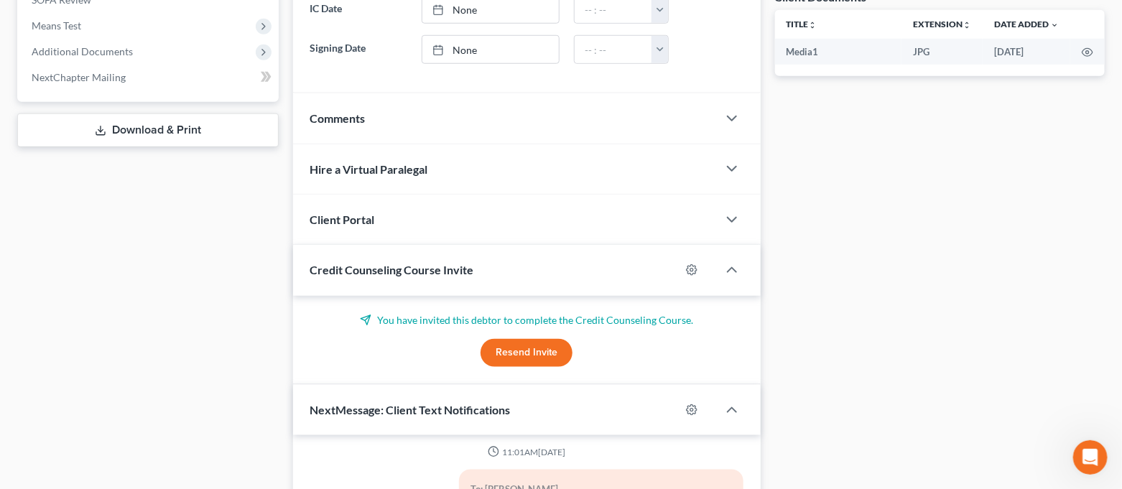
scroll to position [872, 0]
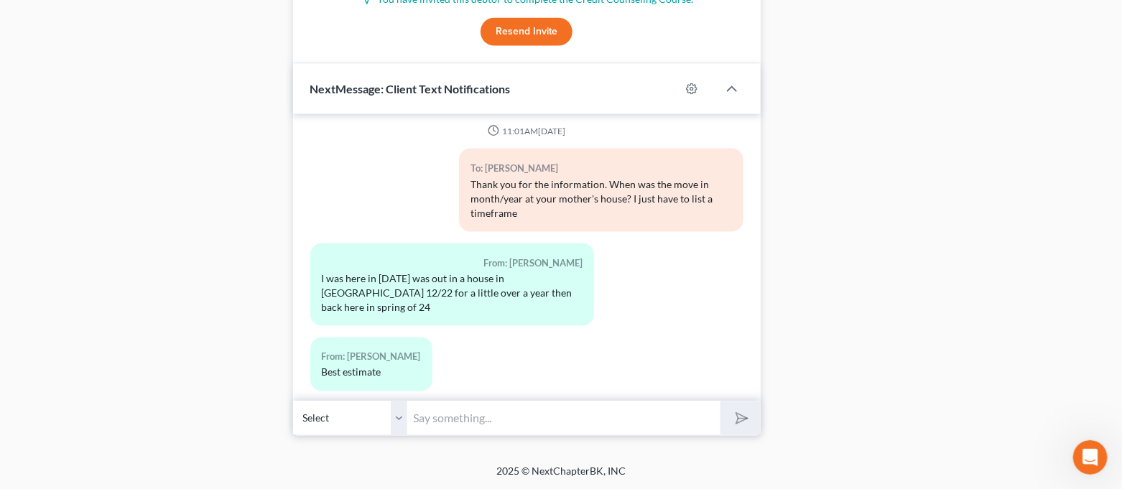
click at [510, 417] on input "text" at bounding box center [564, 418] width 313 height 35
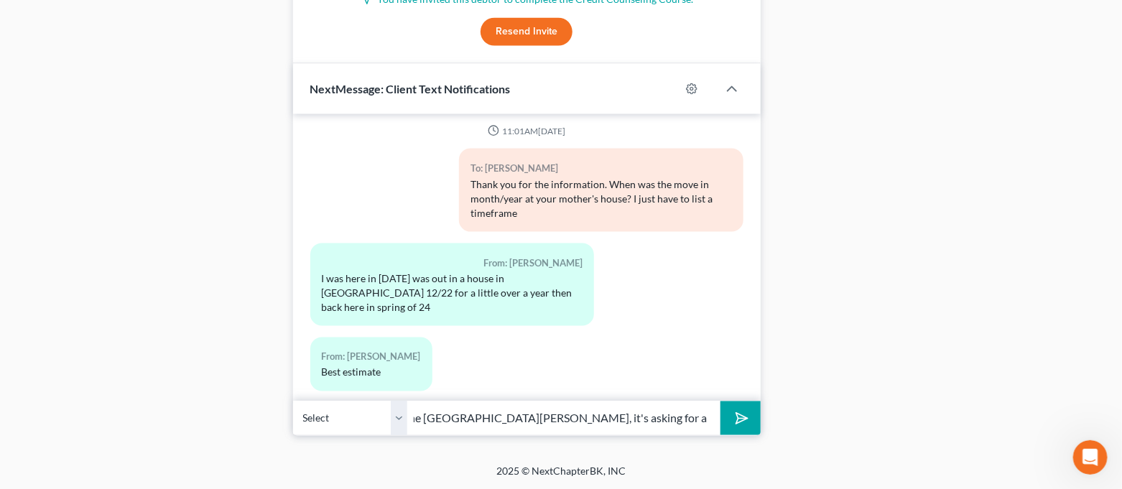
scroll to position [0, 392]
type input "What was the [PERSON_NAME] house address? and when did you move into the [GEOGR…"
click at [721, 402] on button "submit" at bounding box center [741, 419] width 40 height 34
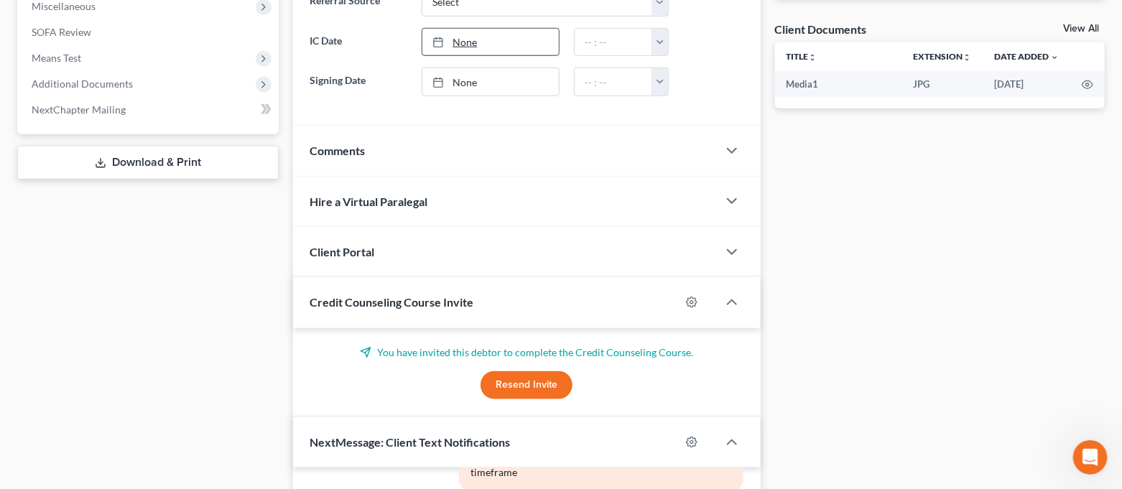
scroll to position [297, 0]
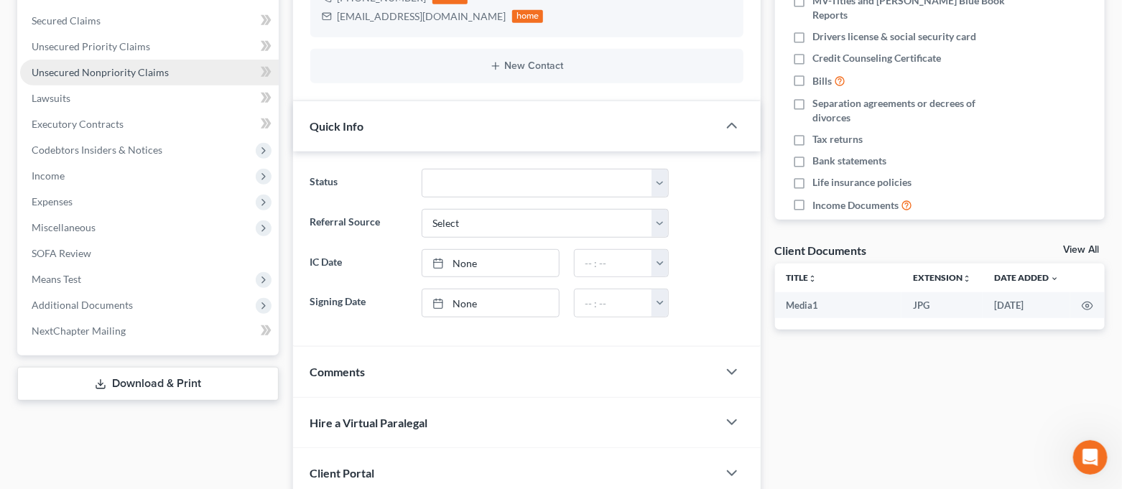
click at [112, 75] on span "Unsecured Nonpriority Claims" at bounding box center [100, 72] width 137 height 12
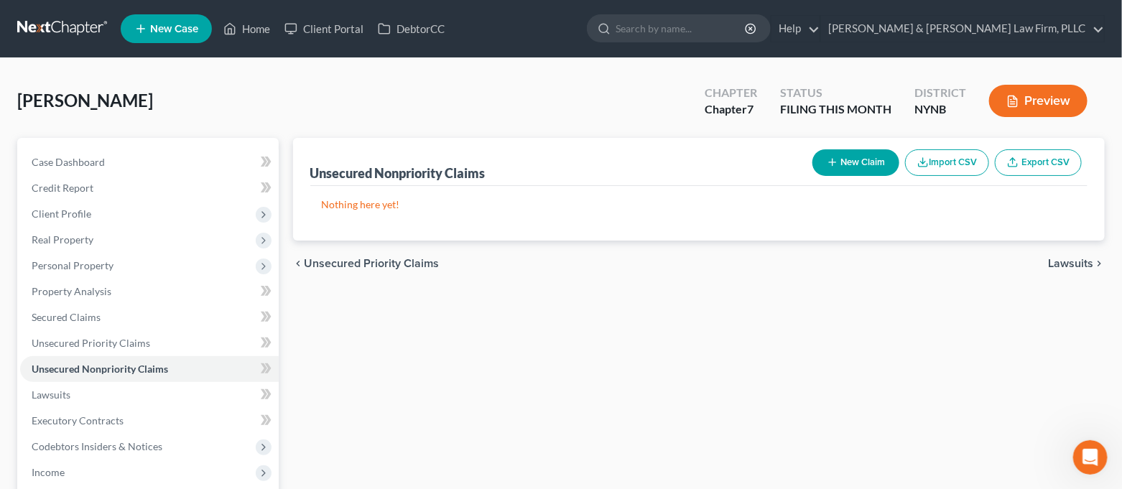
click at [848, 162] on button "New Claim" at bounding box center [856, 162] width 87 height 27
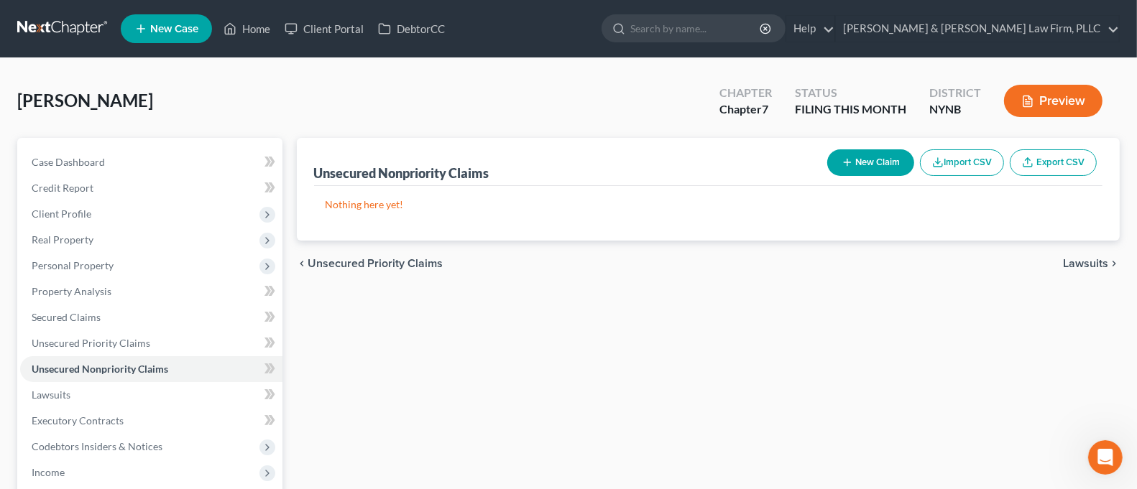
select select "0"
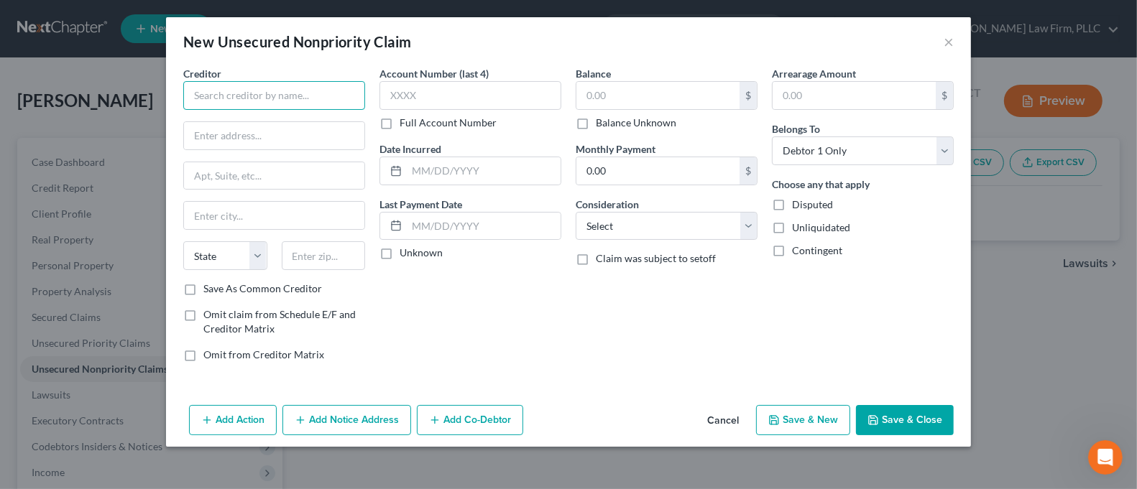
click at [285, 103] on input "text" at bounding box center [274, 95] width 182 height 29
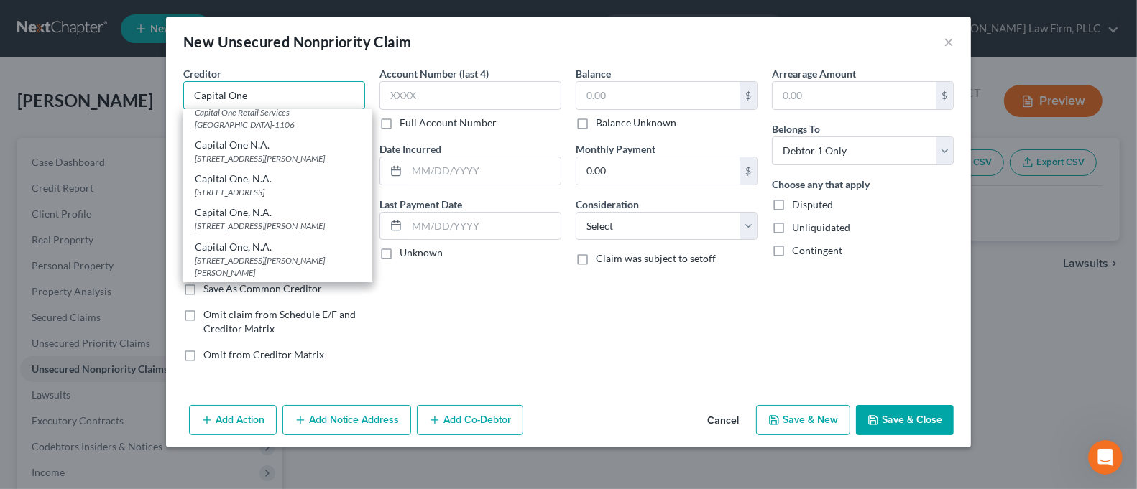
scroll to position [2099, 0]
click at [310, 186] on div "[STREET_ADDRESS]" at bounding box center [278, 192] width 166 height 12
type input "Capital One, N.A."
type input "15000 Capital One Drive"
type input "[GEOGRAPHIC_DATA]"
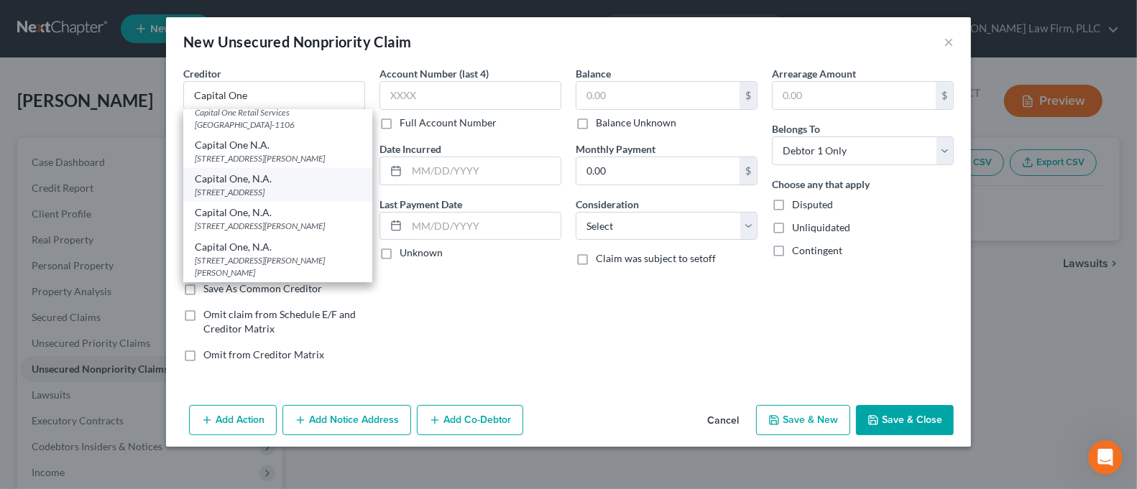
select select "48"
type input "23238"
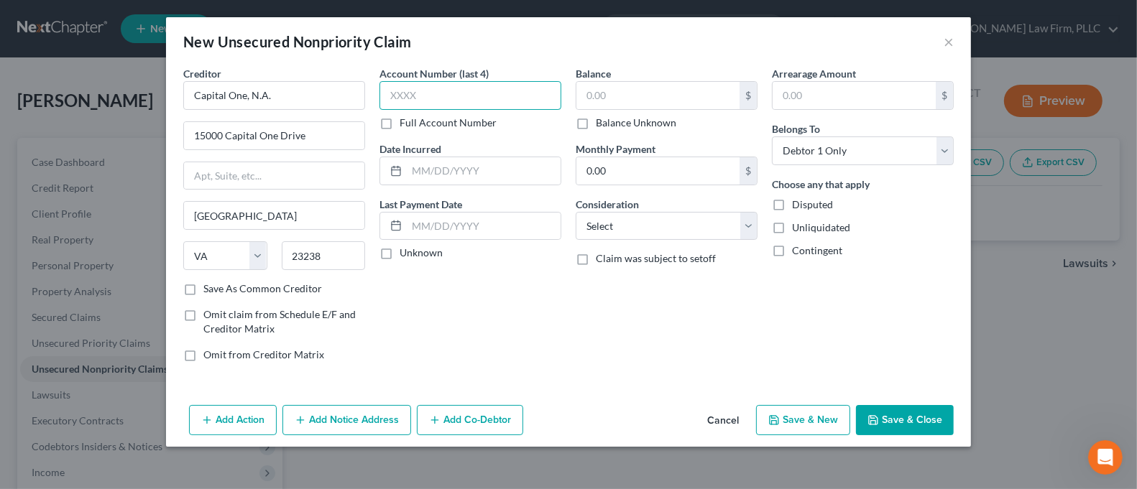
click at [422, 101] on input "text" at bounding box center [470, 95] width 182 height 29
type input "2791"
click at [608, 91] on input "text" at bounding box center [657, 95] width 163 height 27
type input "18,851.67"
click at [336, 415] on button "Add Notice Address" at bounding box center [346, 420] width 129 height 30
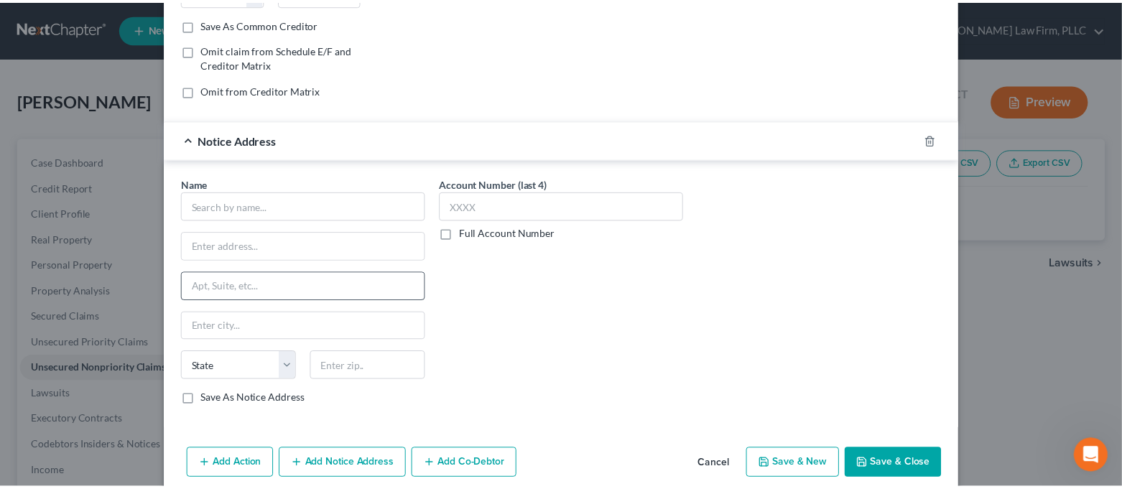
scroll to position [284, 0]
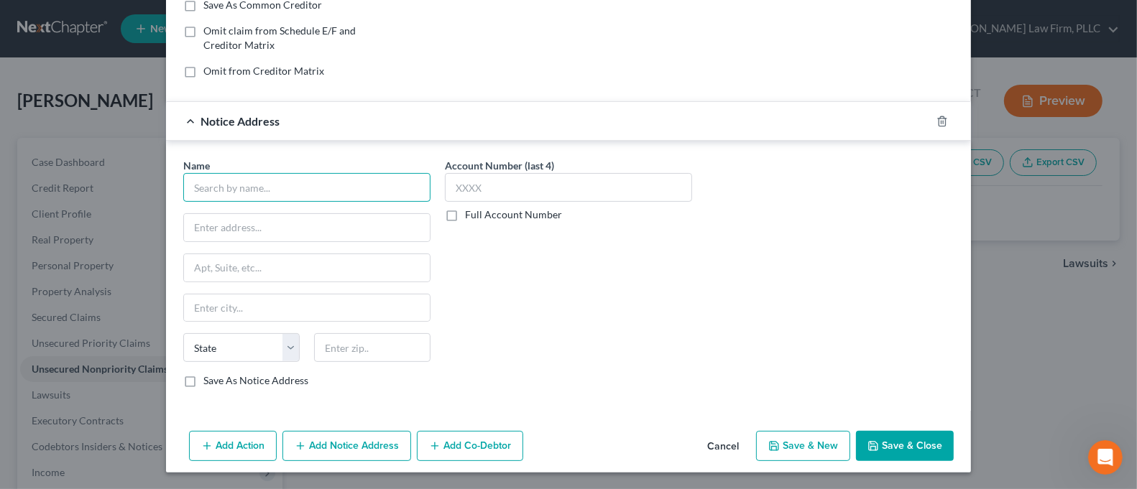
click at [303, 193] on input "text" at bounding box center [306, 187] width 247 height 29
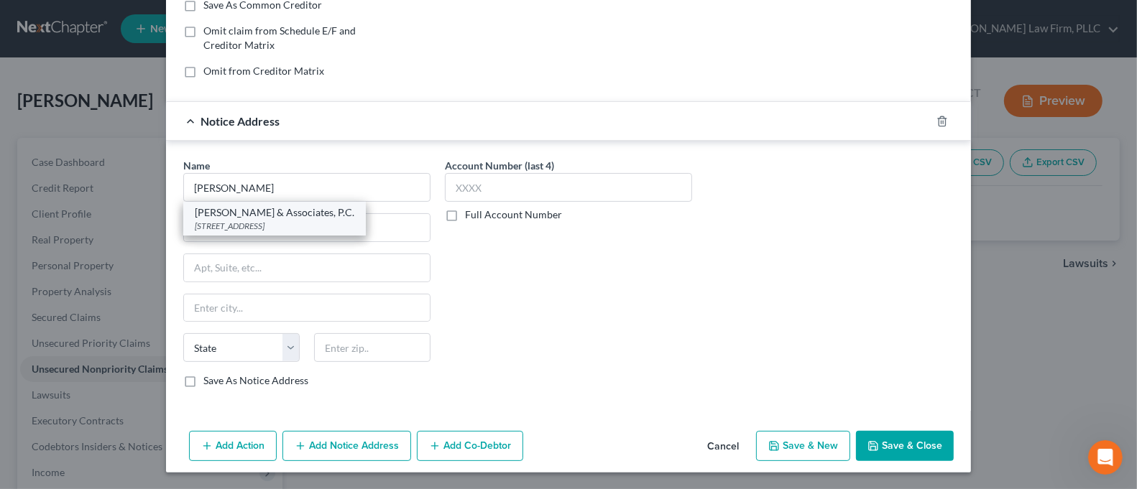
click at [300, 225] on div "[STREET_ADDRESS]" at bounding box center [275, 226] width 160 height 12
type input "[PERSON_NAME] & Associates, P.C."
type input "[STREET_ADDRESS]"
type input "[GEOGRAPHIC_DATA]"
select select "35"
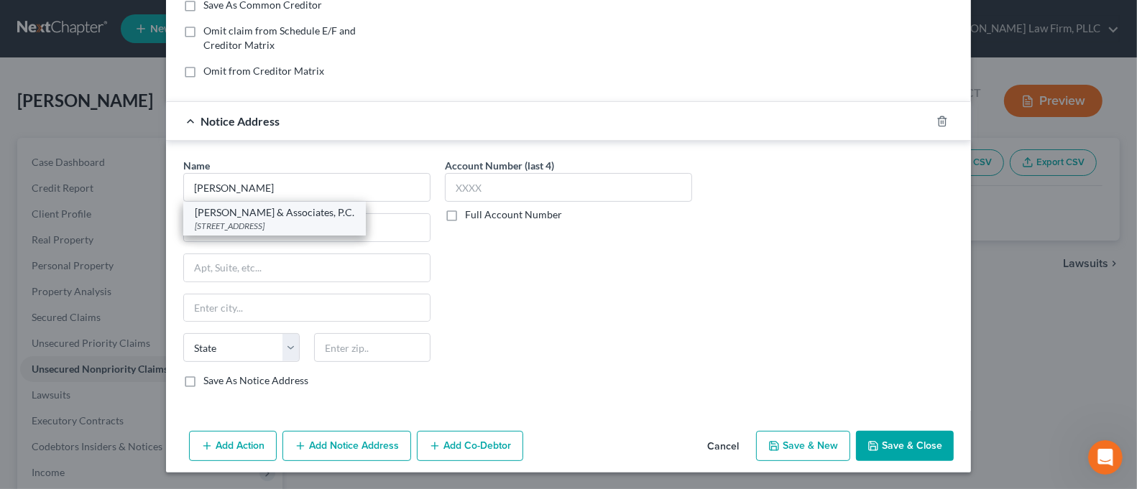
type input "11590-0000"
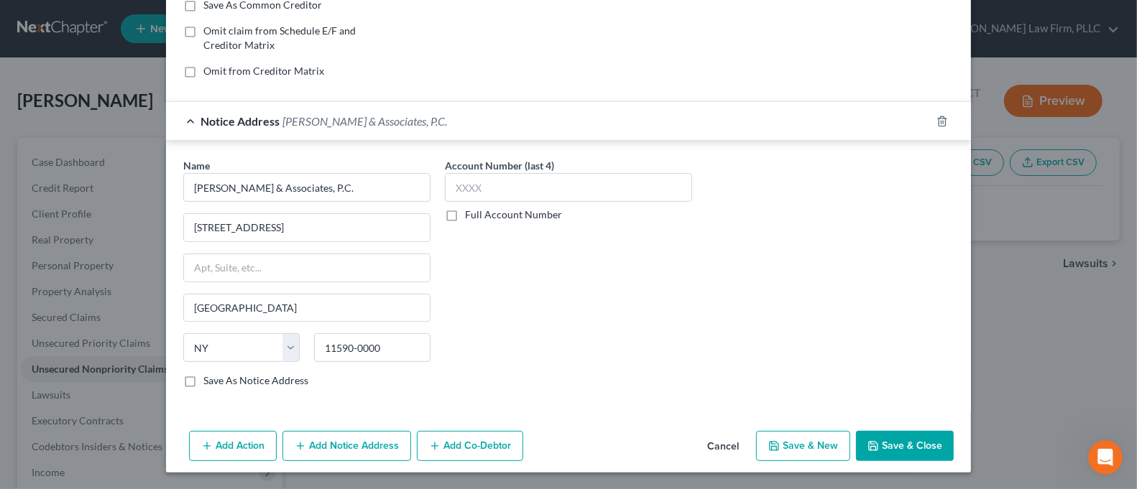
click at [907, 447] on button "Save & Close" at bounding box center [905, 446] width 98 height 30
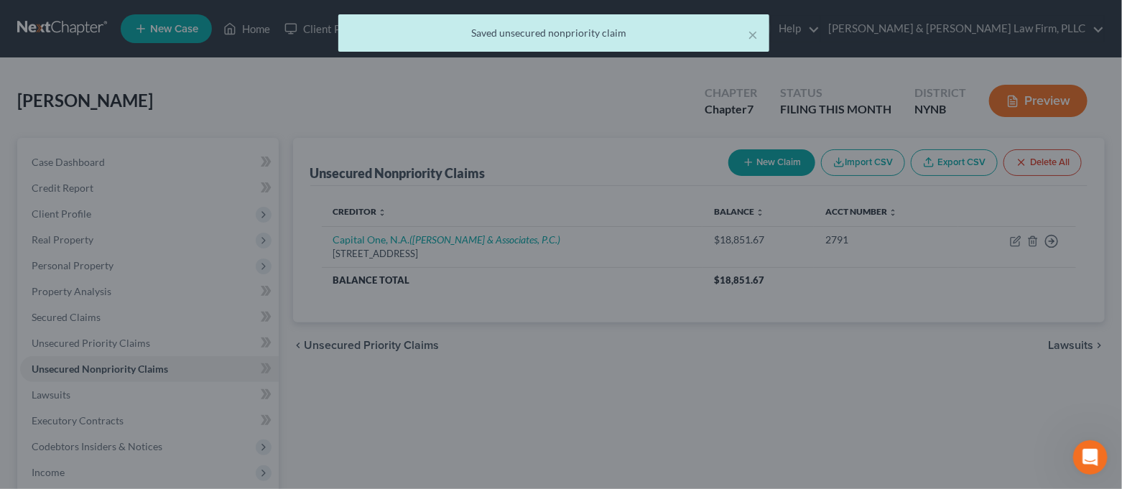
scroll to position [0, 0]
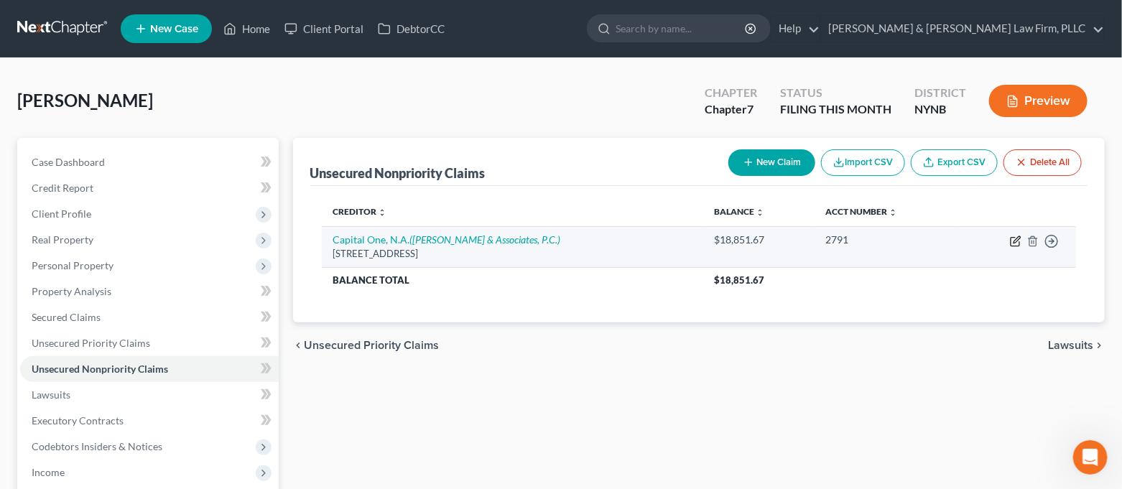
click at [1013, 243] on icon "button" at bounding box center [1015, 241] width 11 height 11
select select "48"
select select "0"
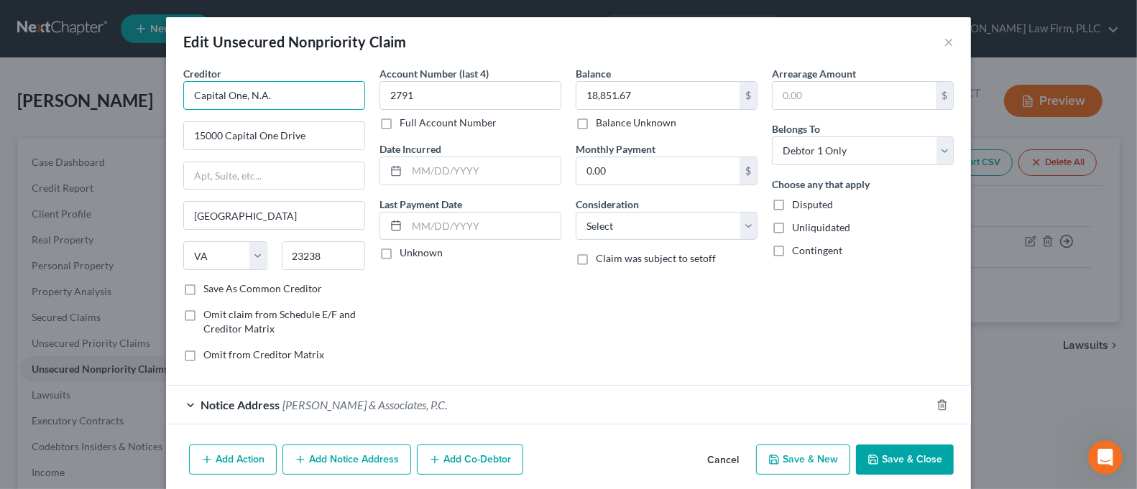
drag, startPoint x: 217, startPoint y: 95, endPoint x: 182, endPoint y: 98, distance: 34.6
click at [183, 98] on input "Capital One, N.A." at bounding box center [274, 95] width 182 height 29
click at [205, 97] on input "Capital One, N.A." at bounding box center [274, 95] width 182 height 29
drag, startPoint x: 218, startPoint y: 97, endPoint x: 175, endPoint y: 97, distance: 43.1
click at [176, 97] on div "Creditor * Capital One, N.A. 15000 Capital One Drive [GEOGRAPHIC_DATA] [US_STAT…" at bounding box center [274, 220] width 196 height 308
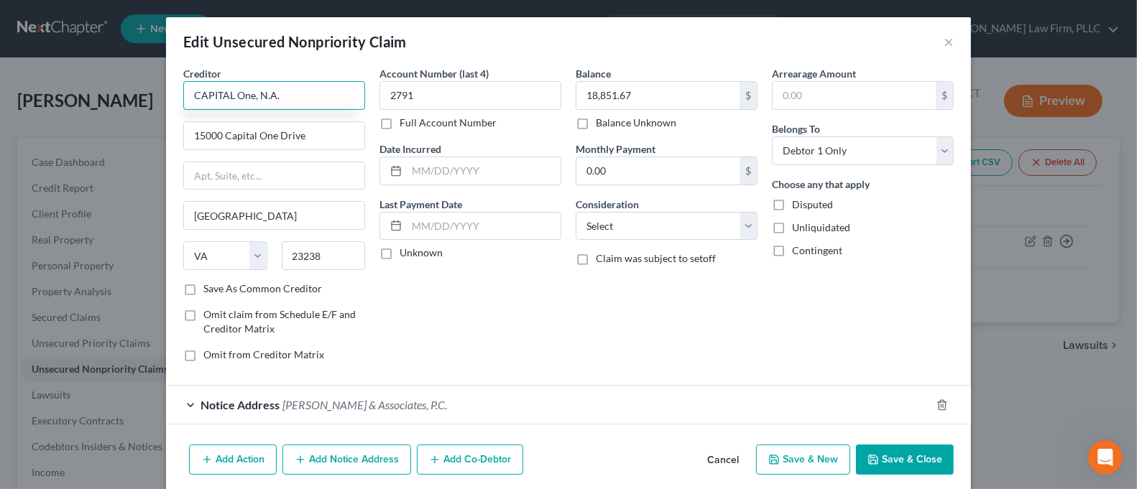
type input "CAPITAL One, N.A."
click at [891, 452] on button "Save & Close" at bounding box center [905, 460] width 98 height 30
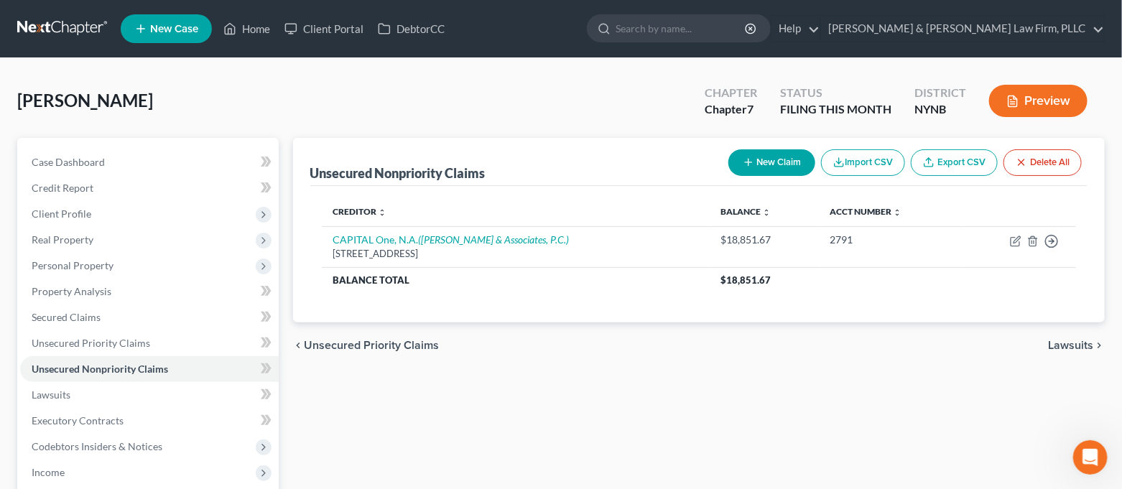
click at [778, 169] on button "New Claim" at bounding box center [772, 162] width 87 height 27
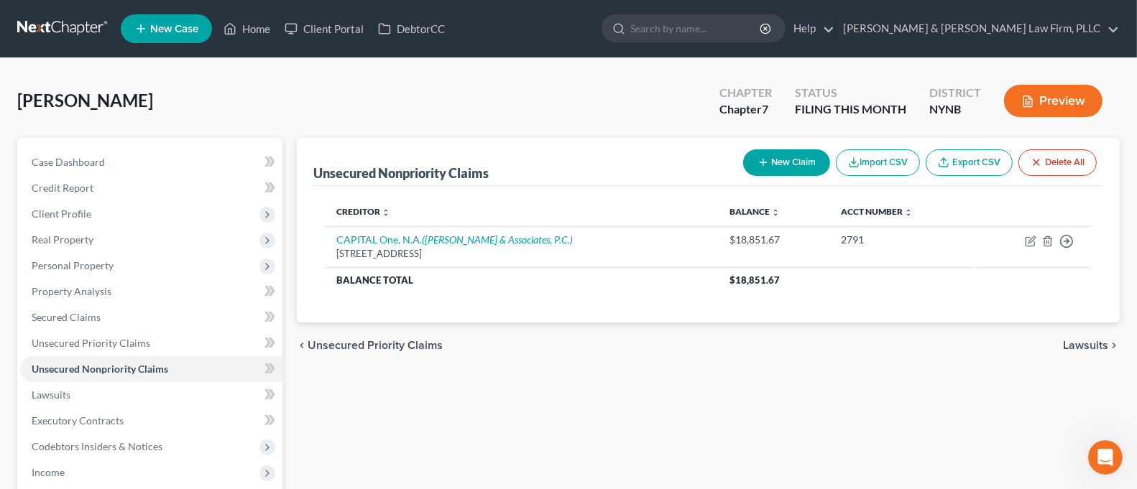
select select "0"
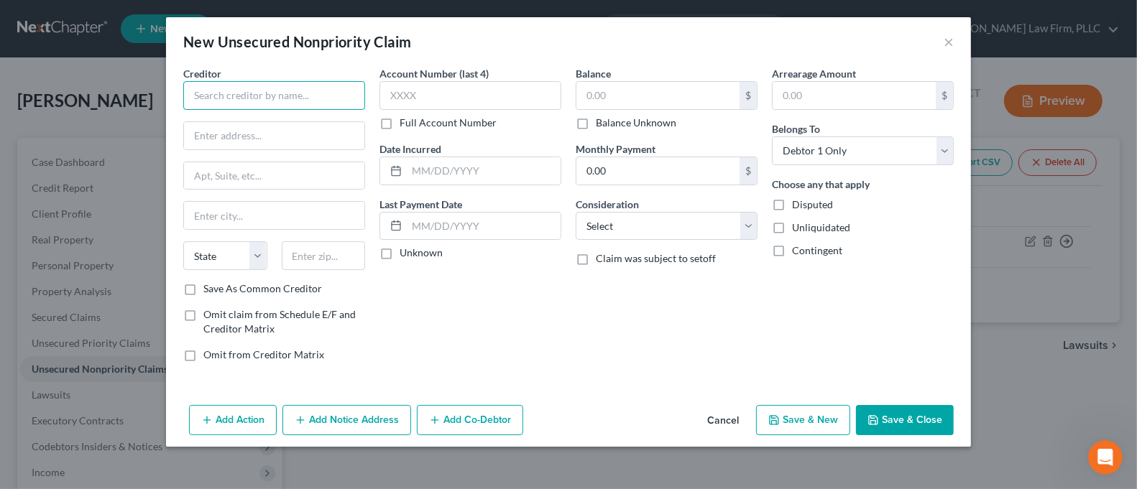
click at [301, 100] on input "text" at bounding box center [274, 95] width 182 height 29
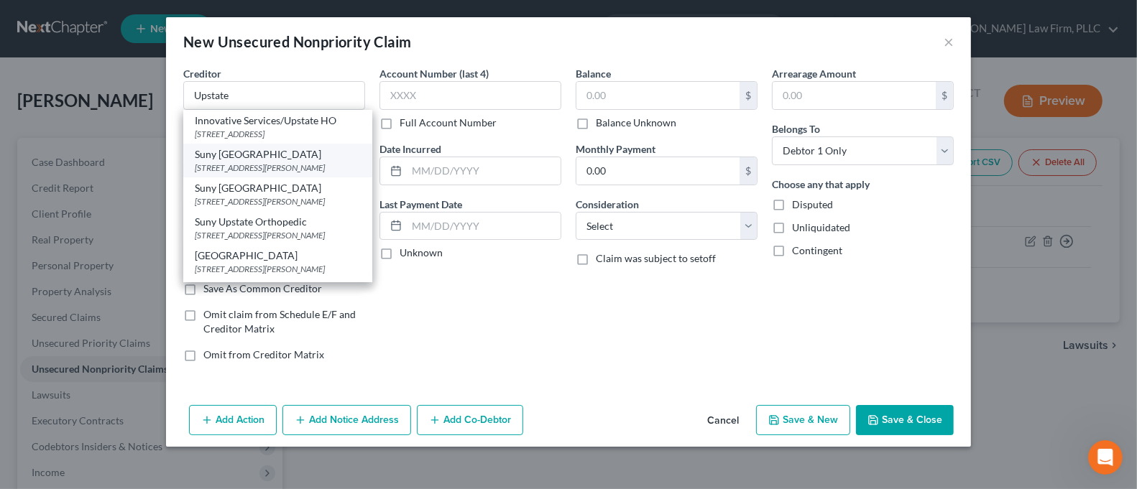
click at [313, 162] on div "Suny [GEOGRAPHIC_DATA]" at bounding box center [278, 154] width 166 height 14
type input "Suny [GEOGRAPHIC_DATA]"
type input "[STREET_ADDRESS][PERSON_NAME]"
type input "[GEOGRAPHIC_DATA]"
select select "35"
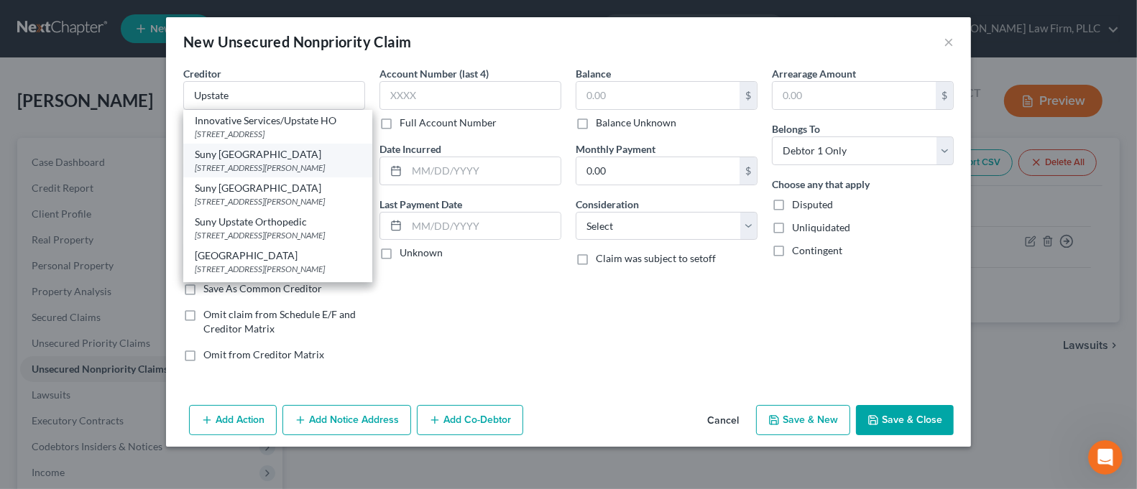
type input "13210-0000"
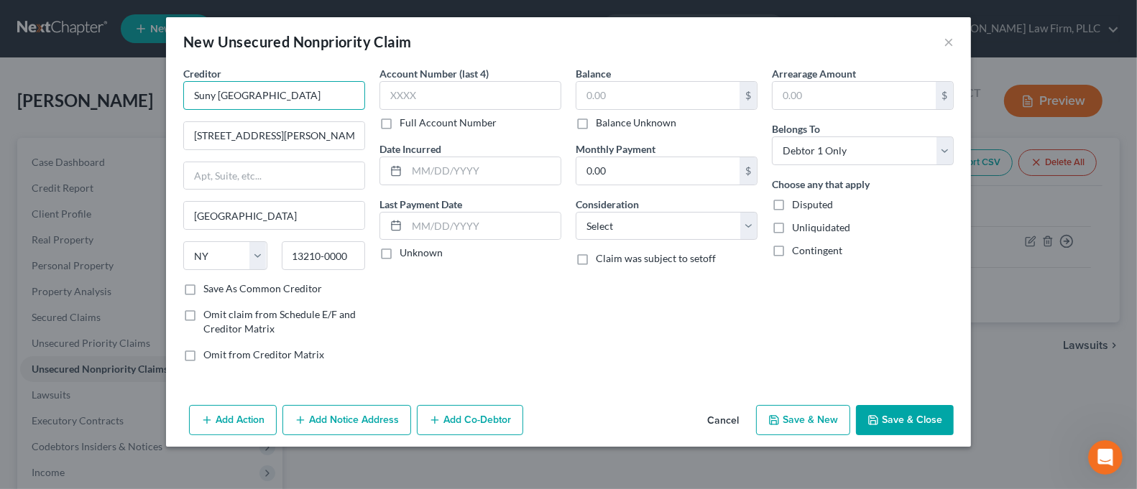
drag, startPoint x: 251, startPoint y: 96, endPoint x: 173, endPoint y: 97, distance: 77.6
click at [173, 97] on div "Creditor * Suny [GEOGRAPHIC_DATA] [STREET_ADDRESS][PERSON_NAME] State [US_STATE…" at bounding box center [568, 232] width 805 height 333
type input "SUNY [GEOGRAPHIC_DATA]"
click at [402, 92] on input "text" at bounding box center [470, 95] width 182 height 29
type input "0011"
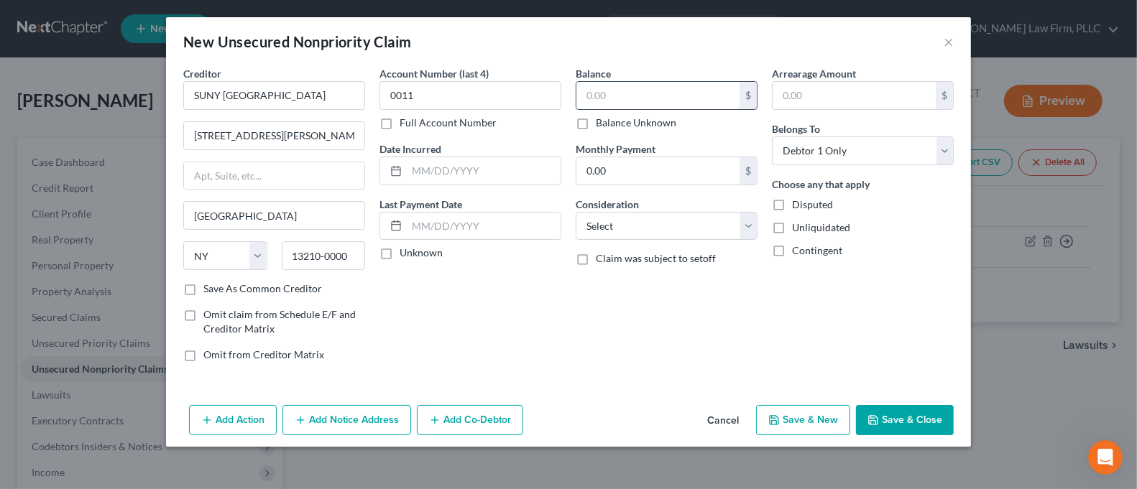
click at [703, 102] on input "text" at bounding box center [657, 95] width 163 height 27
type input "200.00"
click at [926, 421] on button "Save & Close" at bounding box center [905, 420] width 98 height 30
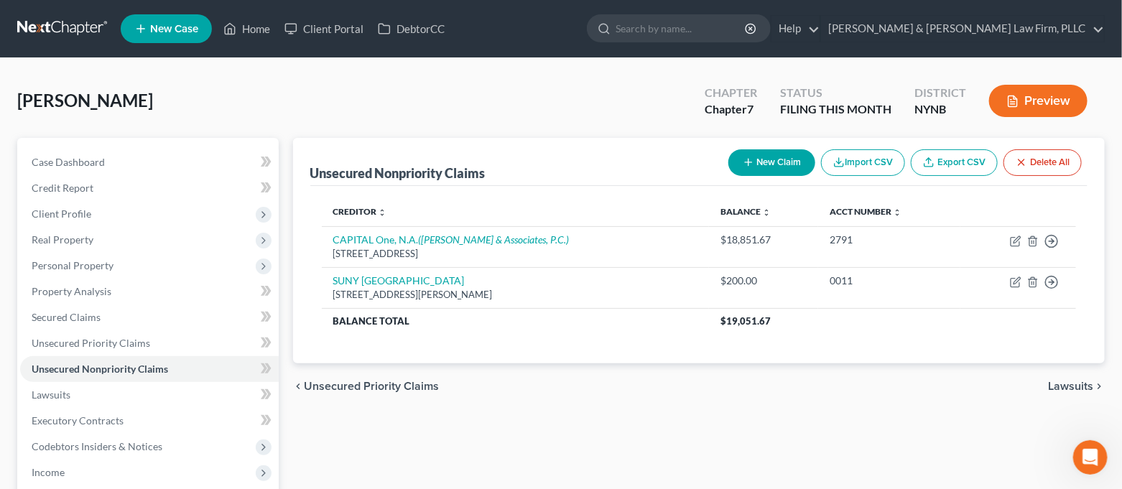
click at [772, 155] on button "New Claim" at bounding box center [772, 162] width 87 height 27
select select "0"
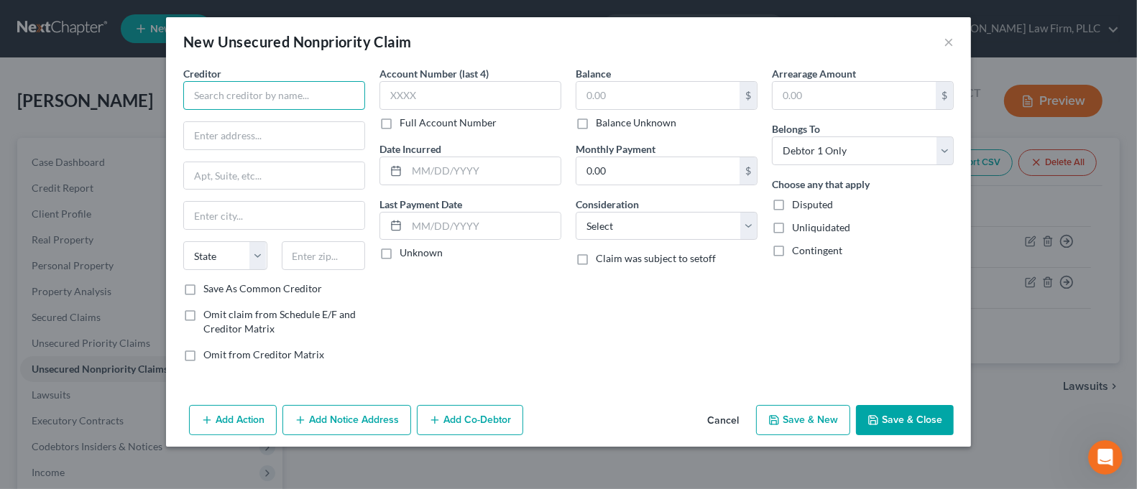
click at [287, 95] on input "text" at bounding box center [274, 95] width 182 height 29
type input "I"
type input "IMMCO Diagnostics"
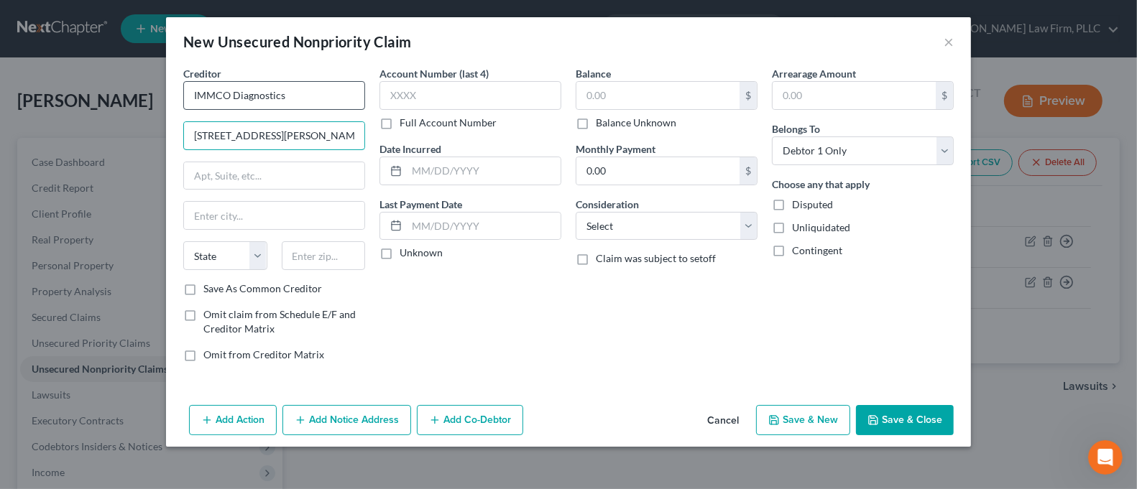
type input "[STREET_ADDRESS][PERSON_NAME]"
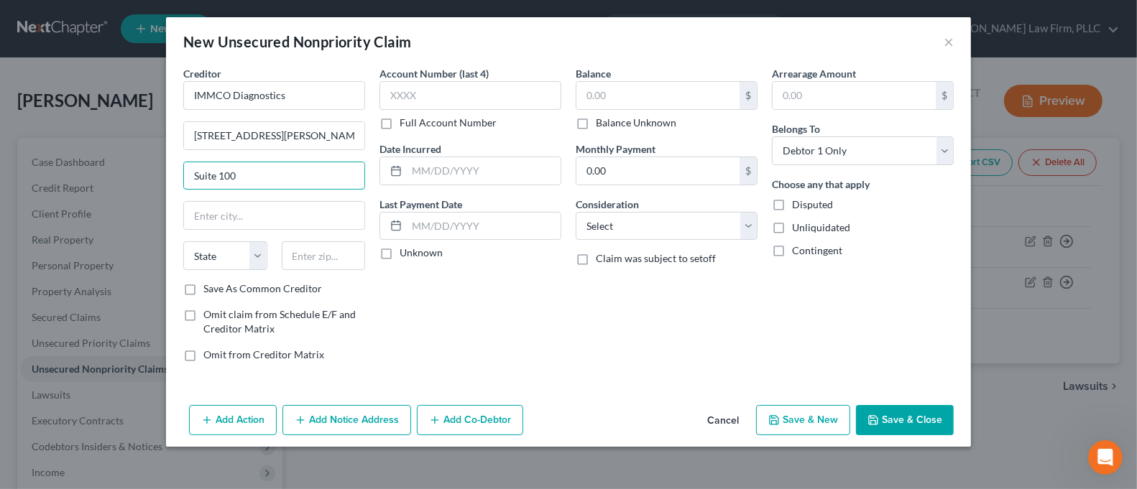
type input "Suite 100"
click at [549, 299] on div "Account Number (last 4) Full Account Number Date Incurred Last Payment Date Unk…" at bounding box center [470, 220] width 196 height 308
click at [357, 252] on input "text" at bounding box center [324, 255] width 84 height 29
type input "13207"
click at [440, 368] on div "Account Number (last 4) Full Account Number Date Incurred Last Payment Date Unk…" at bounding box center [470, 220] width 196 height 308
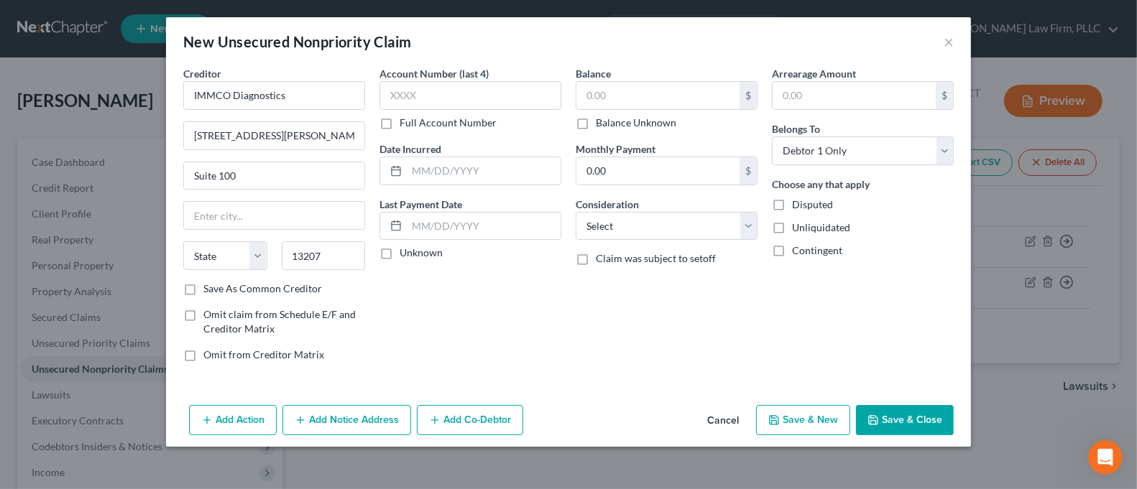
type input "[GEOGRAPHIC_DATA]"
select select "35"
drag, startPoint x: 328, startPoint y: 266, endPoint x: 305, endPoint y: 264, distance: 23.1
click at [305, 264] on input "13207" at bounding box center [324, 255] width 84 height 29
type input "13027"
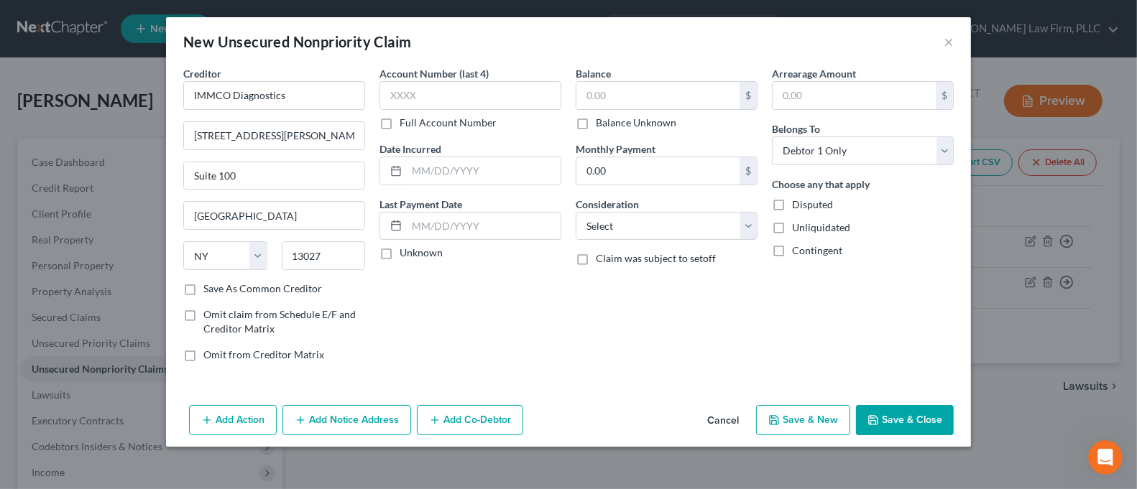
click at [568, 324] on div "Balance $ Balance Unknown Balance Undetermined $ Balance Unknown Monthly Paymen…" at bounding box center [666, 220] width 196 height 308
type input "[GEOGRAPHIC_DATA]"
click at [448, 96] on input "text" at bounding box center [470, 95] width 182 height 29
click at [439, 124] on label "Full Account Number" at bounding box center [447, 123] width 97 height 14
click at [415, 124] on input "Full Account Number" at bounding box center [409, 120] width 9 height 9
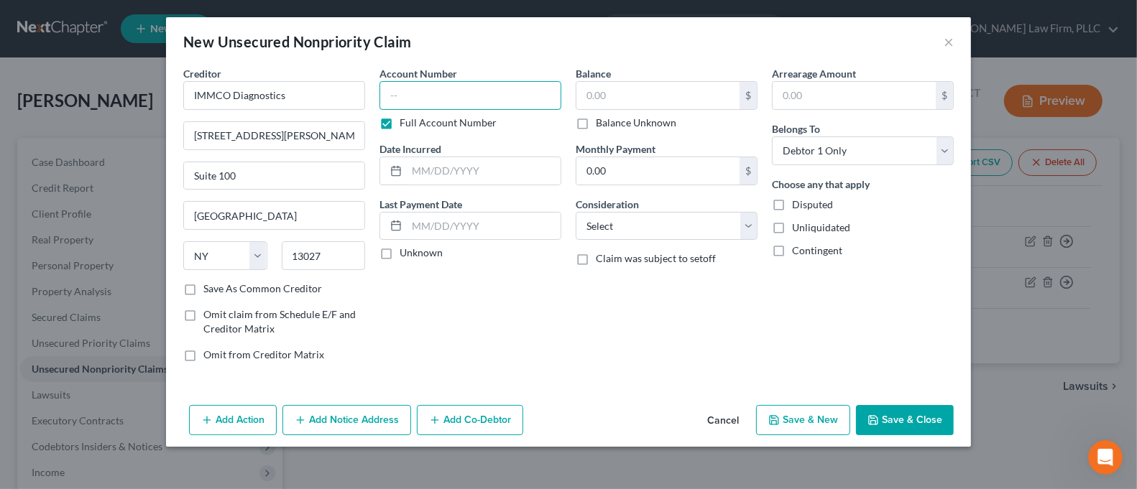
click at [444, 102] on input "text" at bounding box center [470, 95] width 182 height 29
type input "77436"
click at [685, 101] on input "text" at bounding box center [657, 95] width 163 height 27
type input "150.00"
click at [897, 415] on button "Save & Close" at bounding box center [905, 420] width 98 height 30
